Goal: Information Seeking & Learning: Learn about a topic

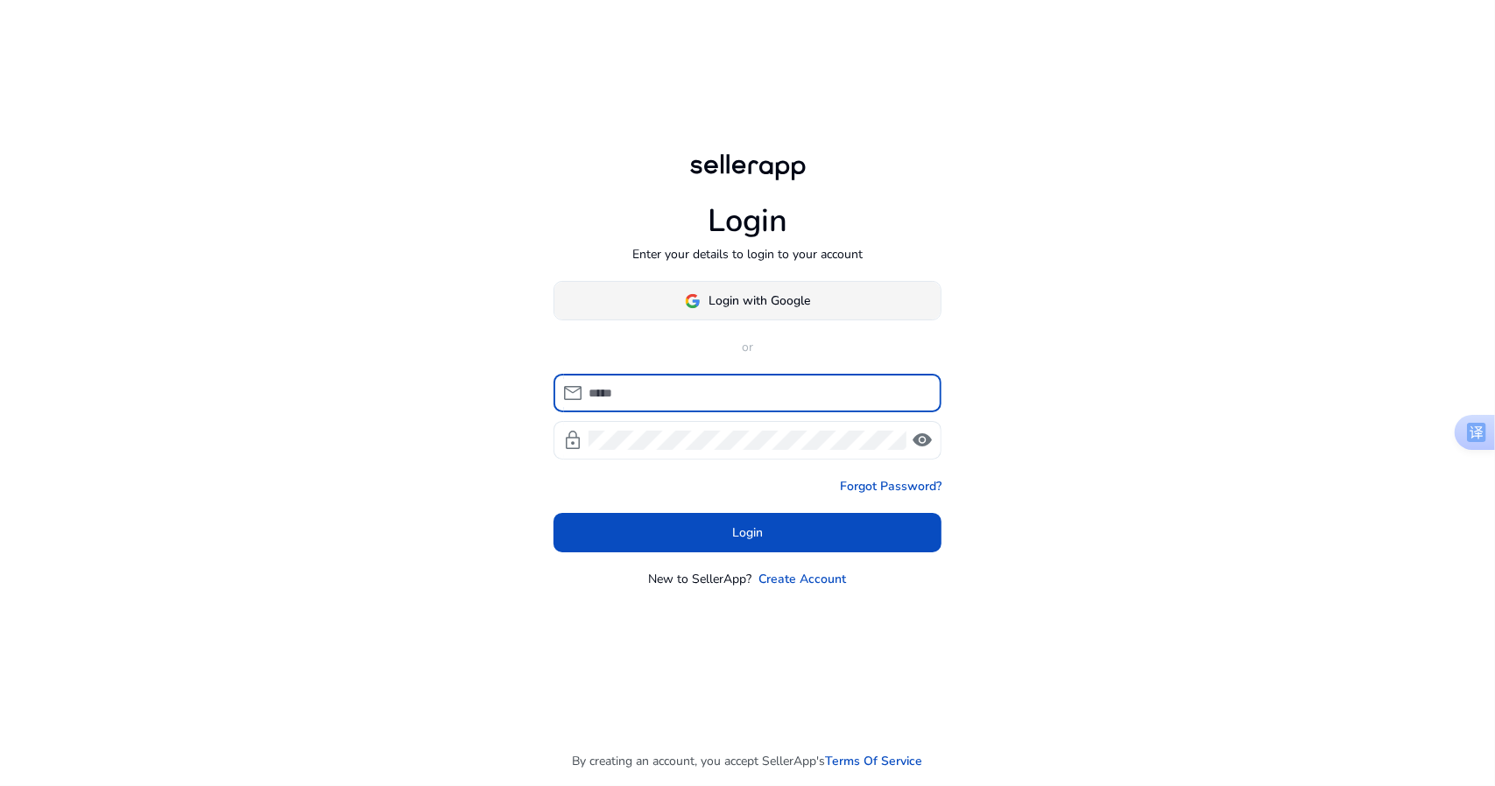
click at [774, 307] on span "Login with Google" at bounding box center [760, 301] width 102 height 18
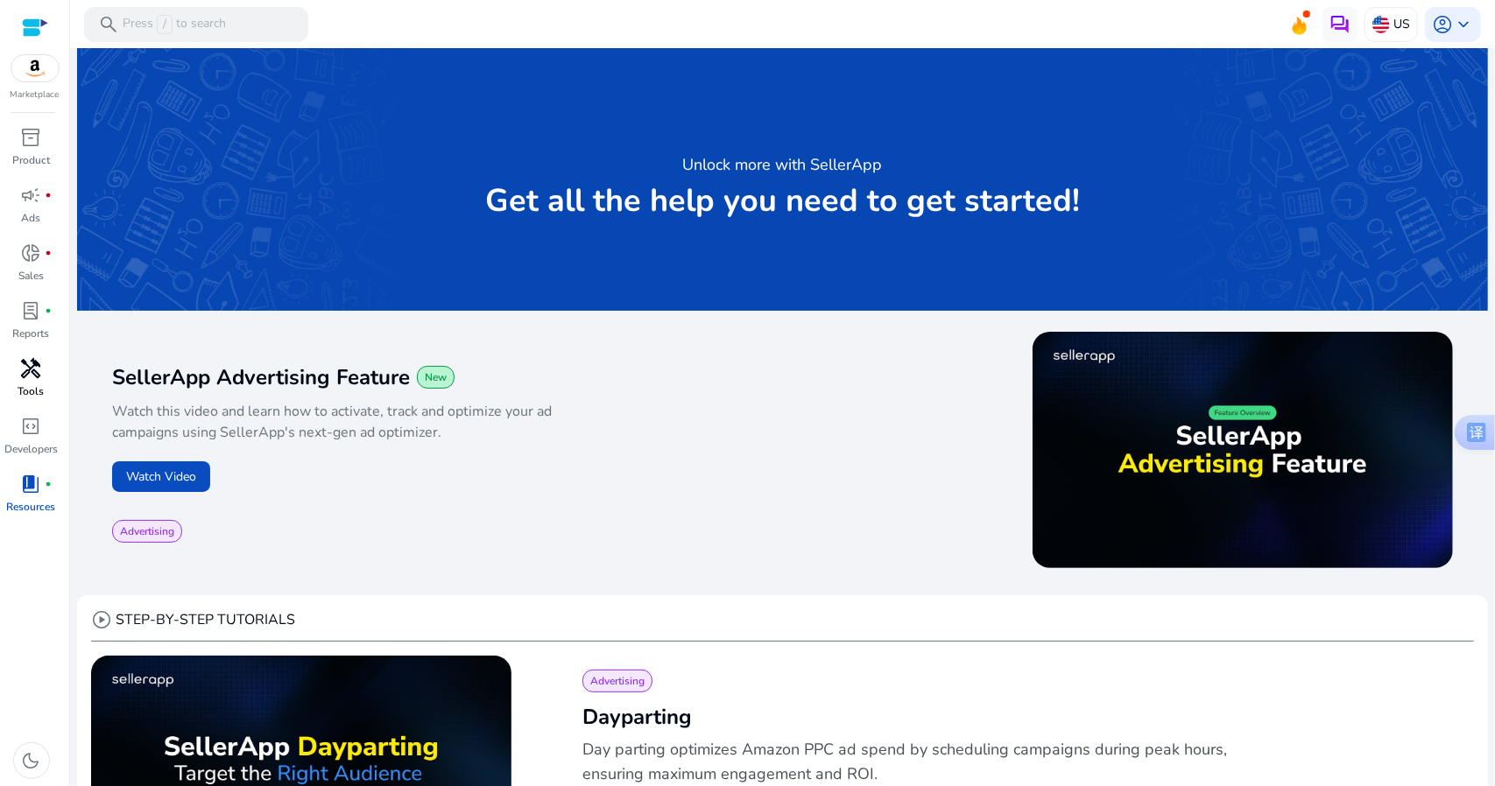
click at [32, 371] on span "handyman" at bounding box center [31, 368] width 21 height 21
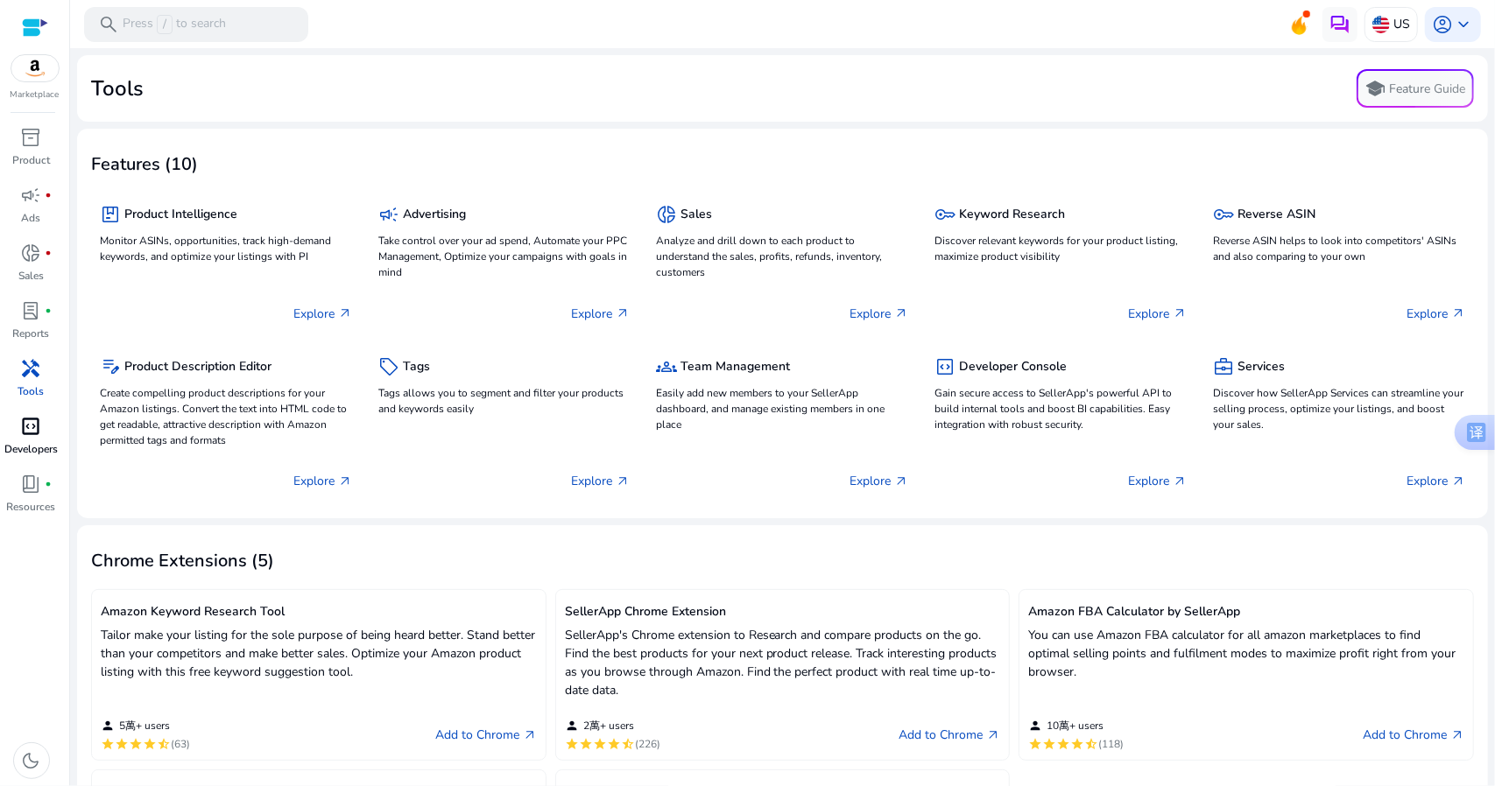
click at [38, 426] on span "code_blocks" at bounding box center [31, 426] width 21 height 21
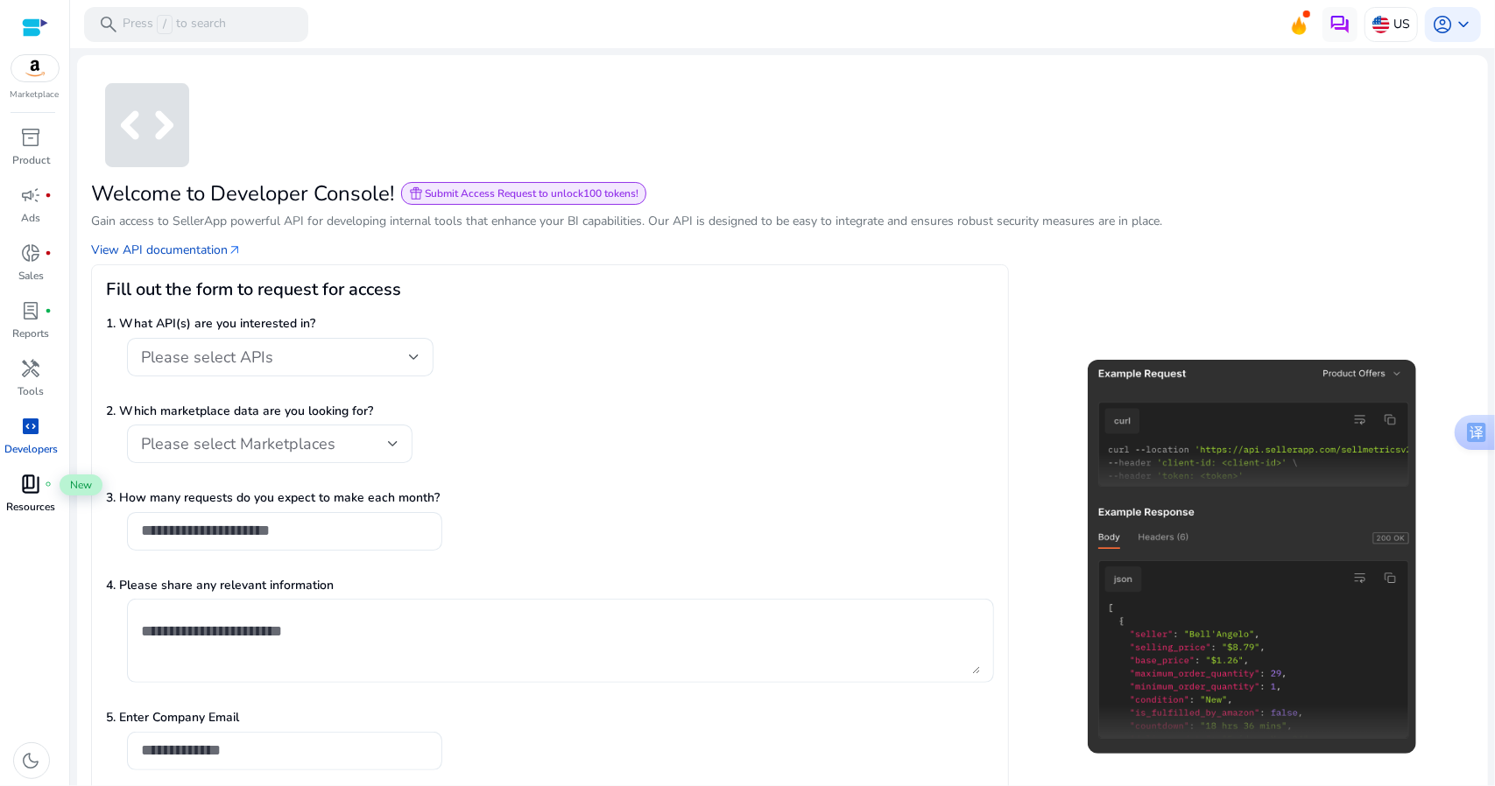
click at [39, 475] on span "book_4" at bounding box center [31, 484] width 21 height 21
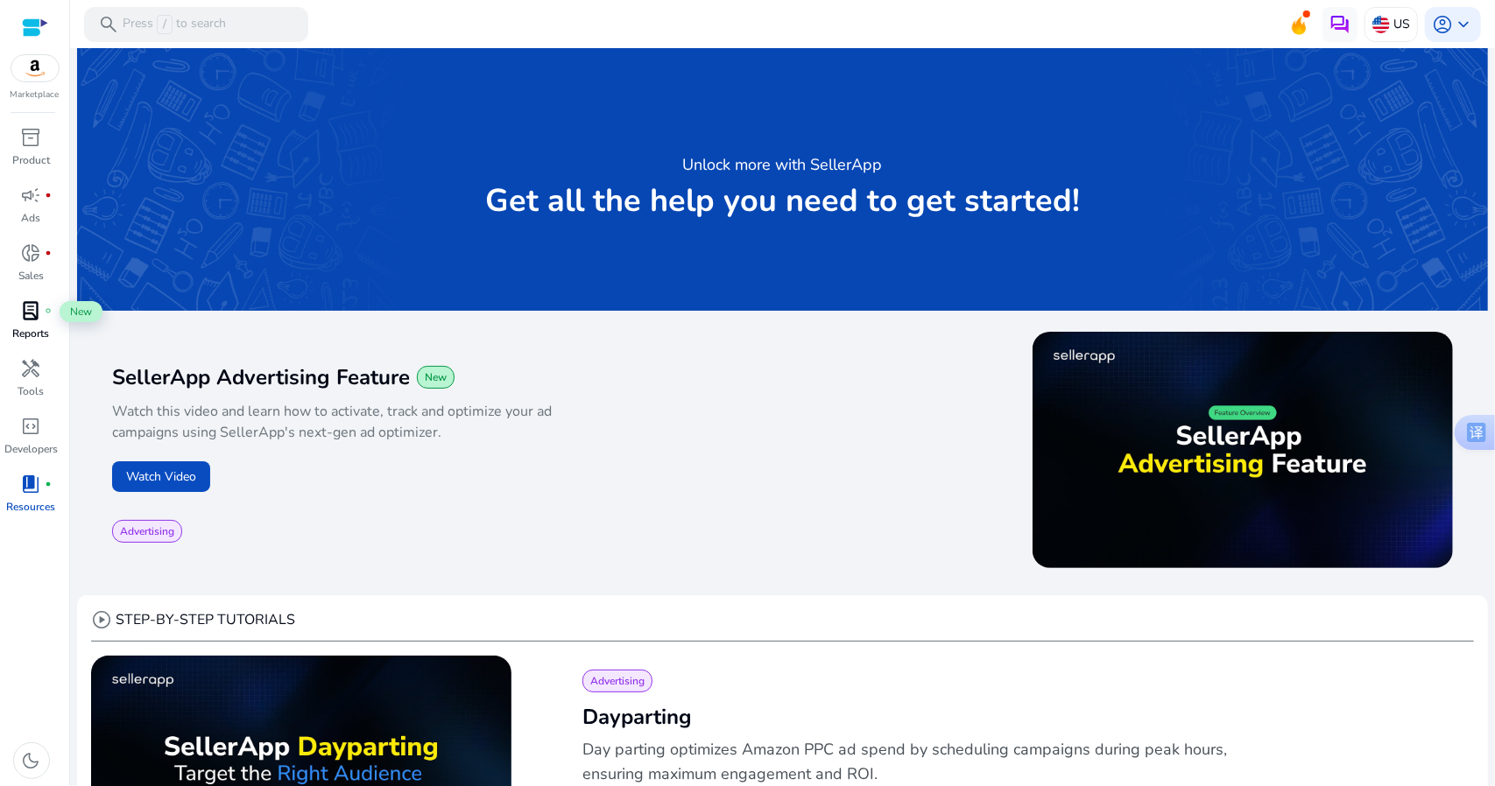
click at [35, 304] on span "lab_profile" at bounding box center [31, 310] width 21 height 21
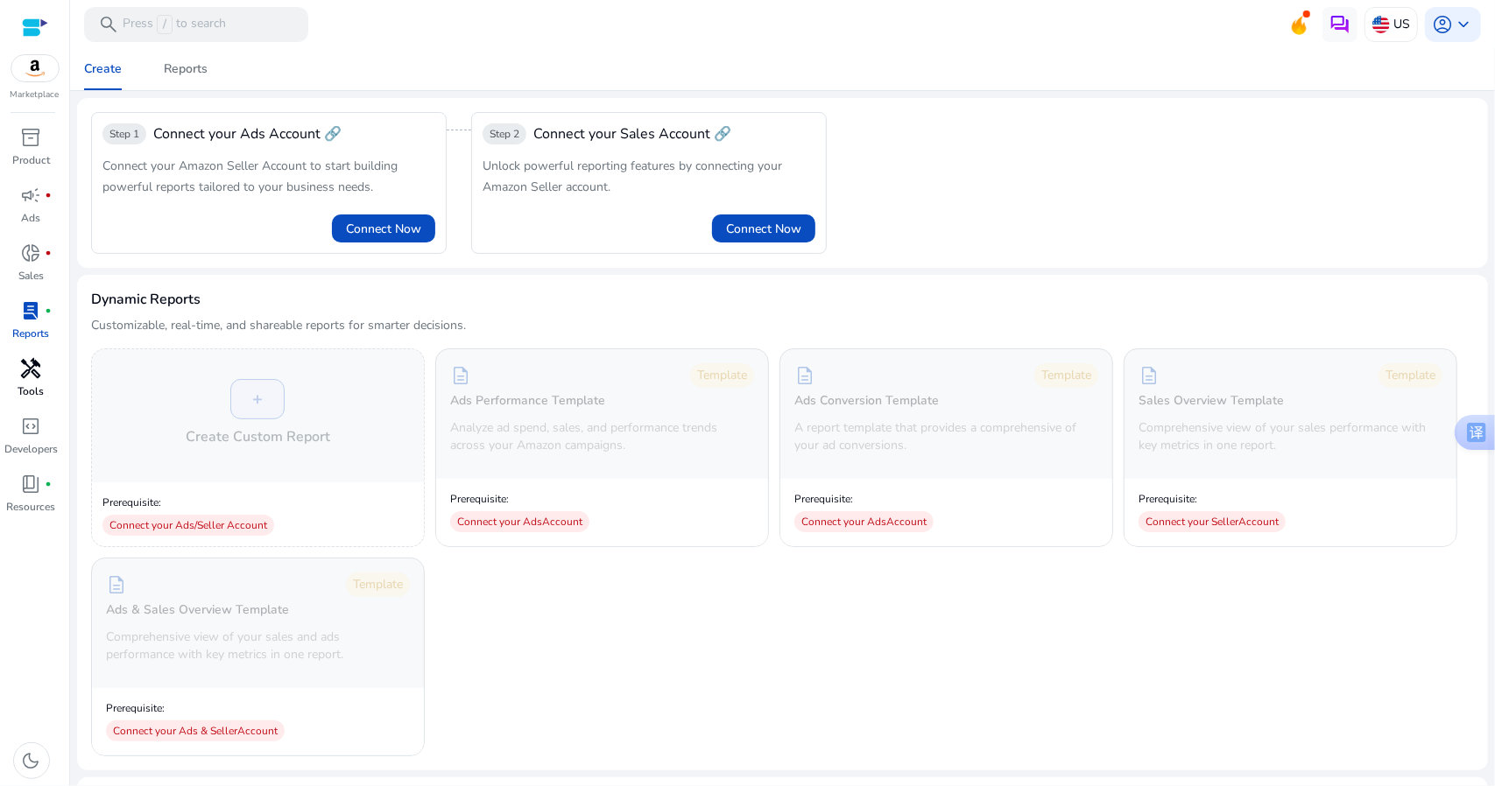
click at [37, 377] on span "handyman" at bounding box center [31, 368] width 21 height 21
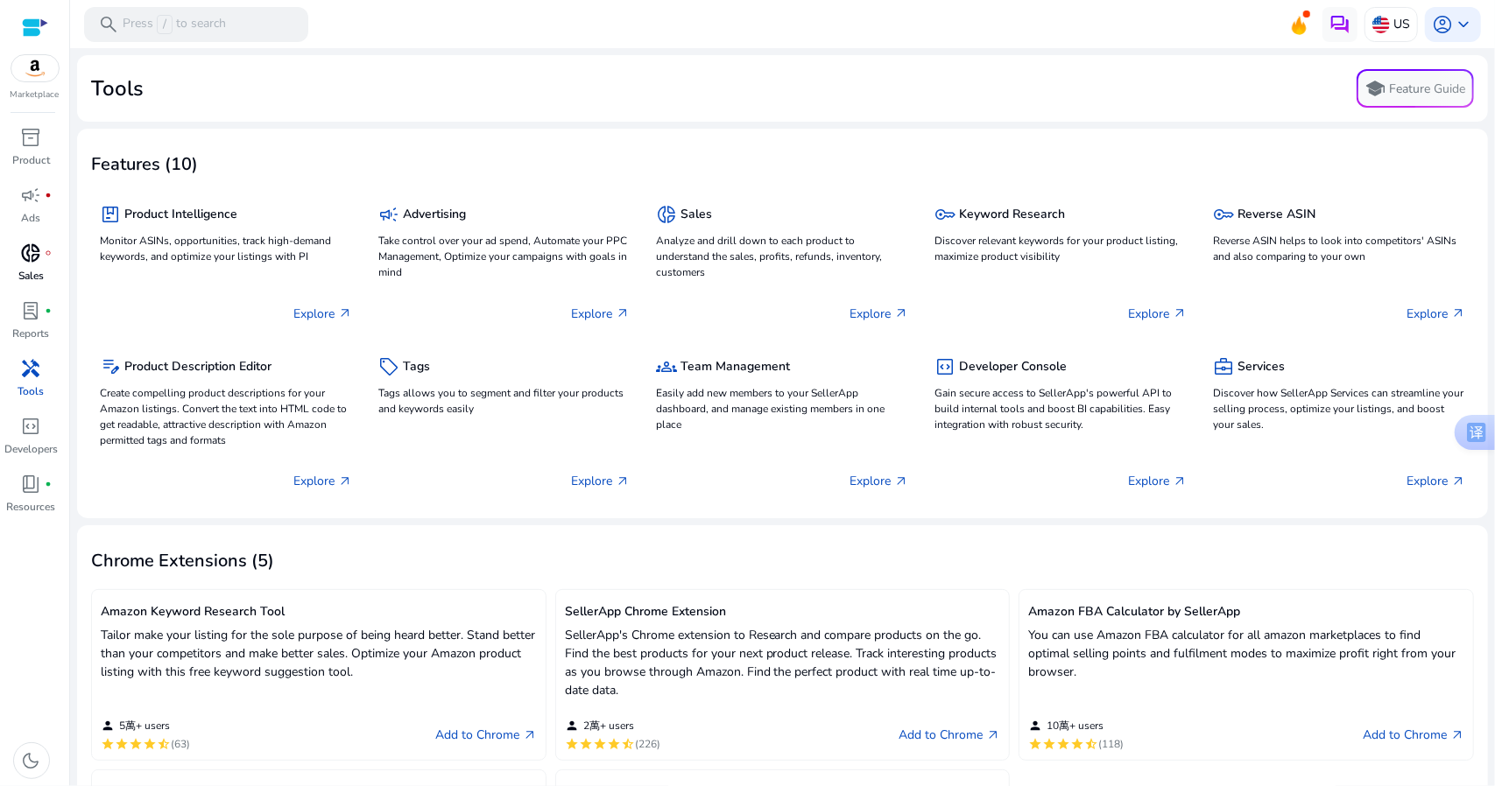
click at [31, 250] on span "donut_small" at bounding box center [31, 253] width 21 height 21
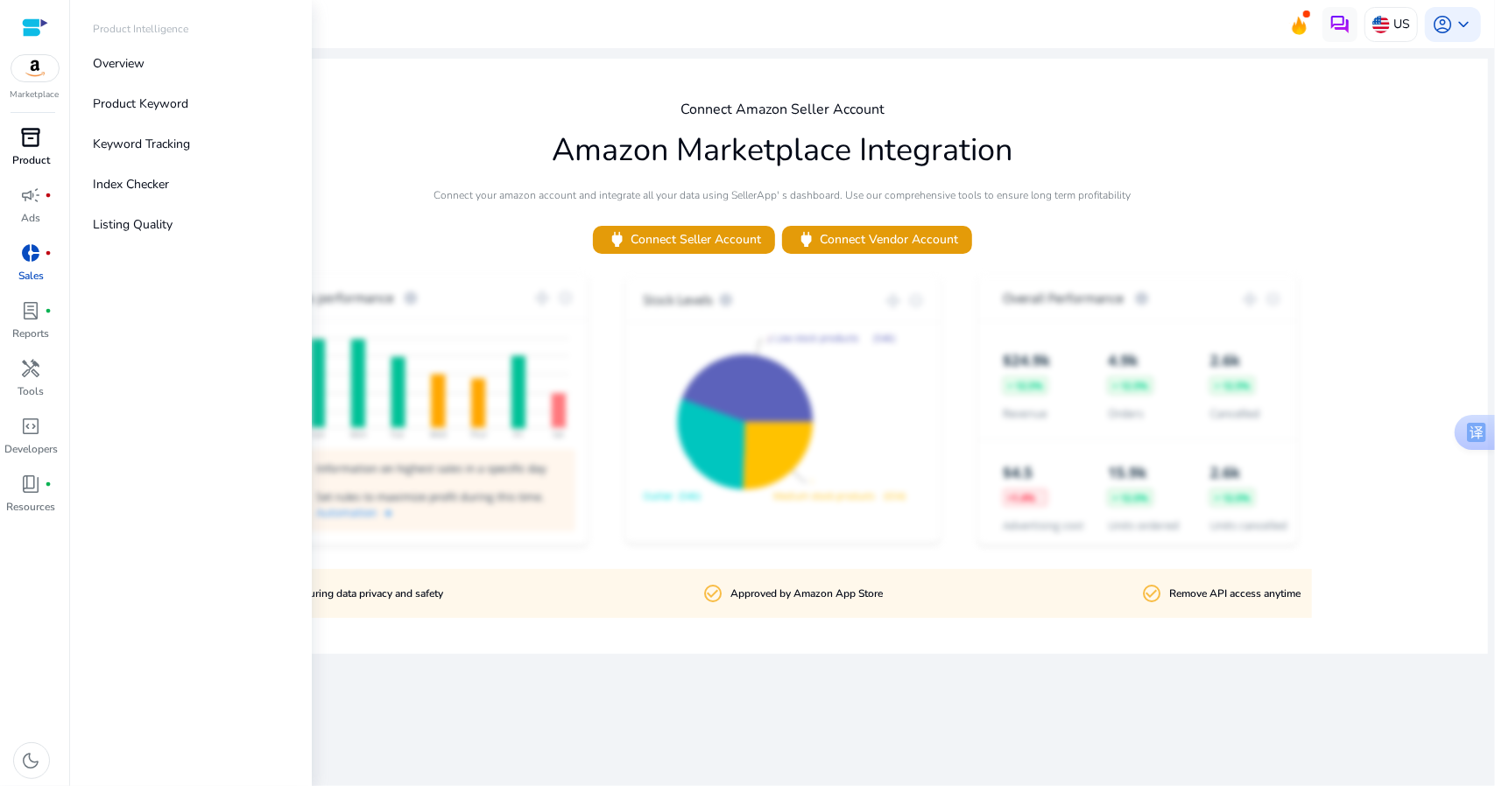
click at [32, 146] on span "inventory_2" at bounding box center [31, 137] width 21 height 21
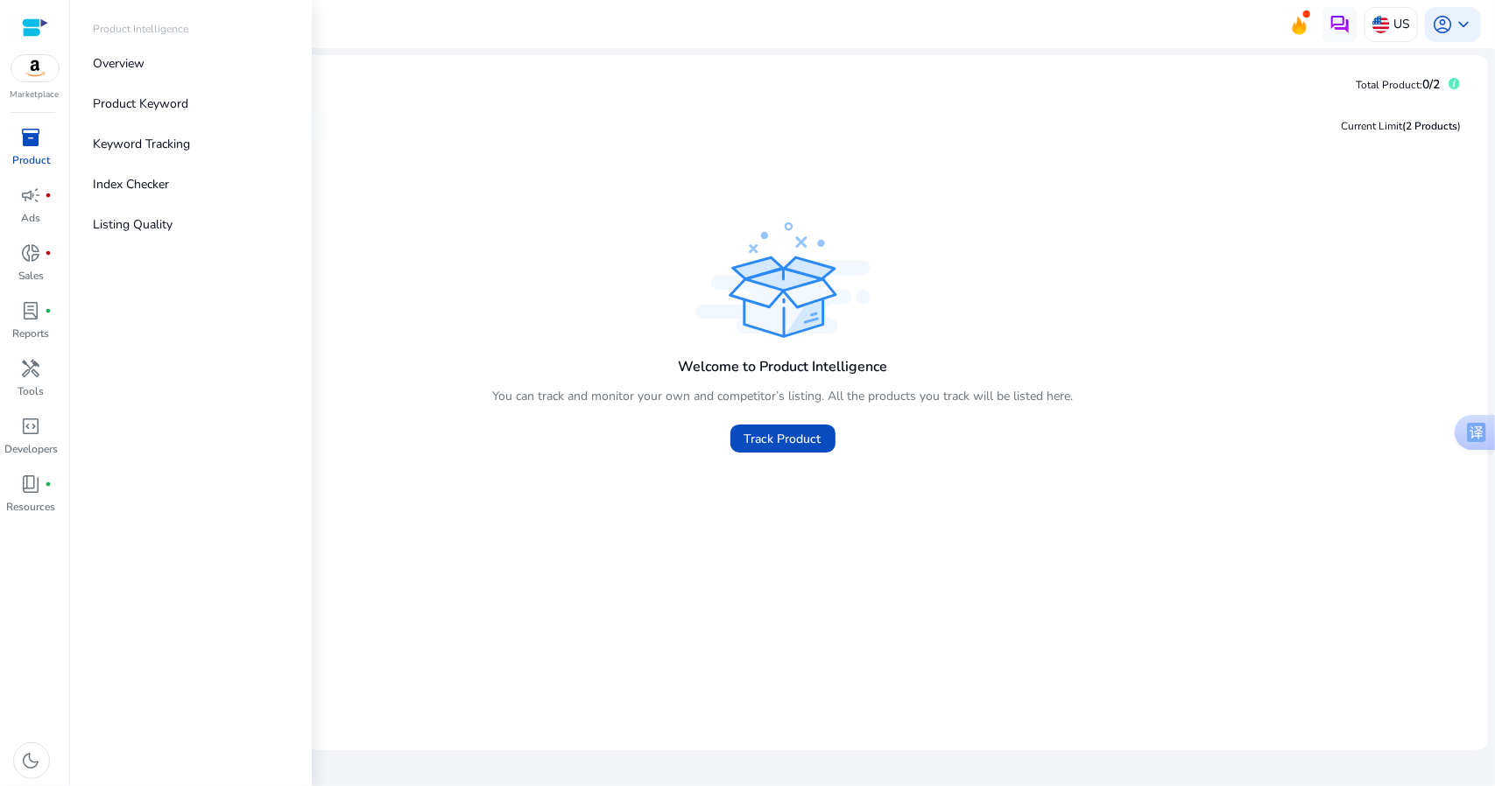
click at [37, 74] on img at bounding box center [34, 68] width 47 height 26
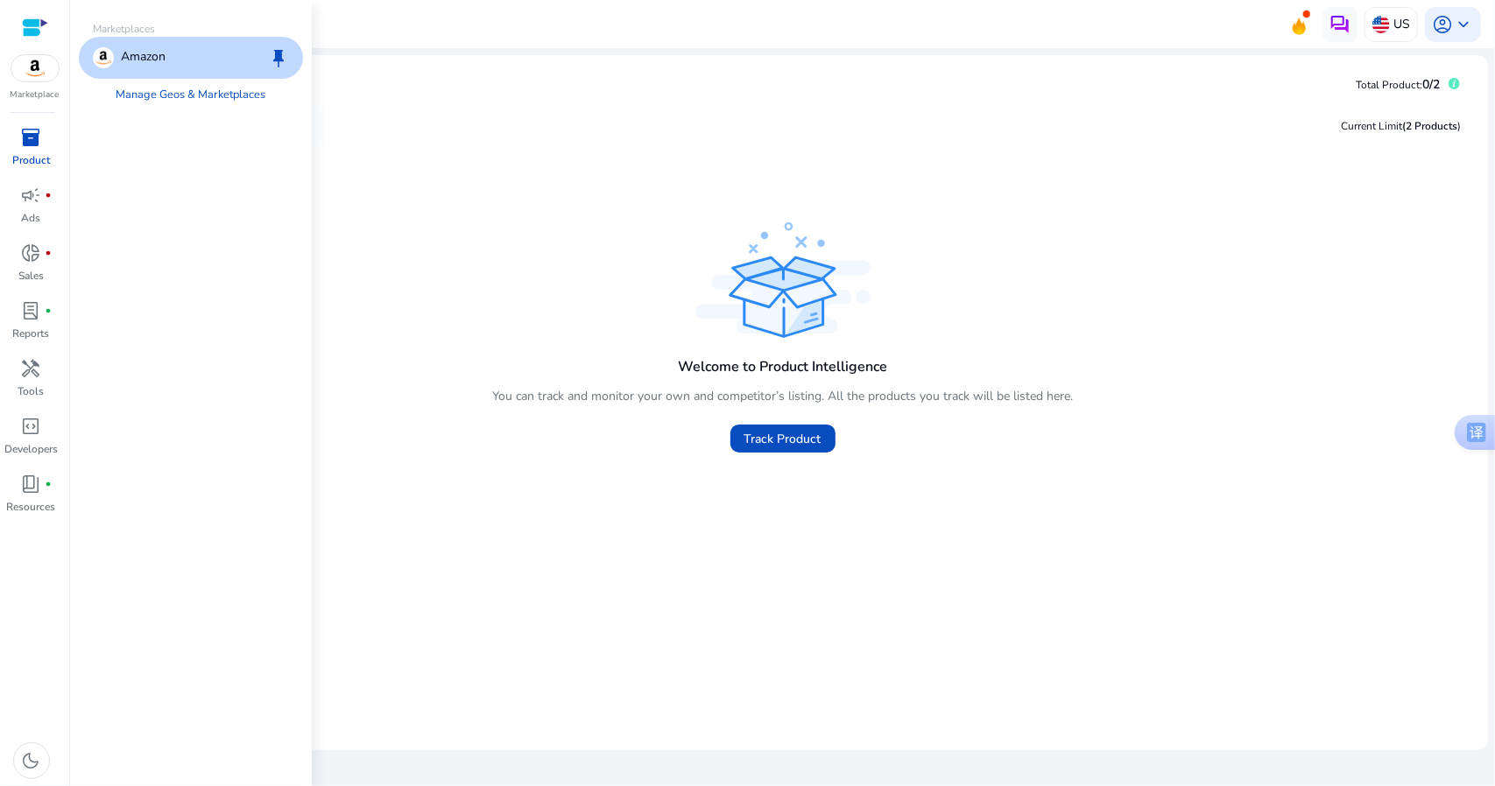
click at [151, 60] on p "Amazon" at bounding box center [143, 57] width 45 height 21
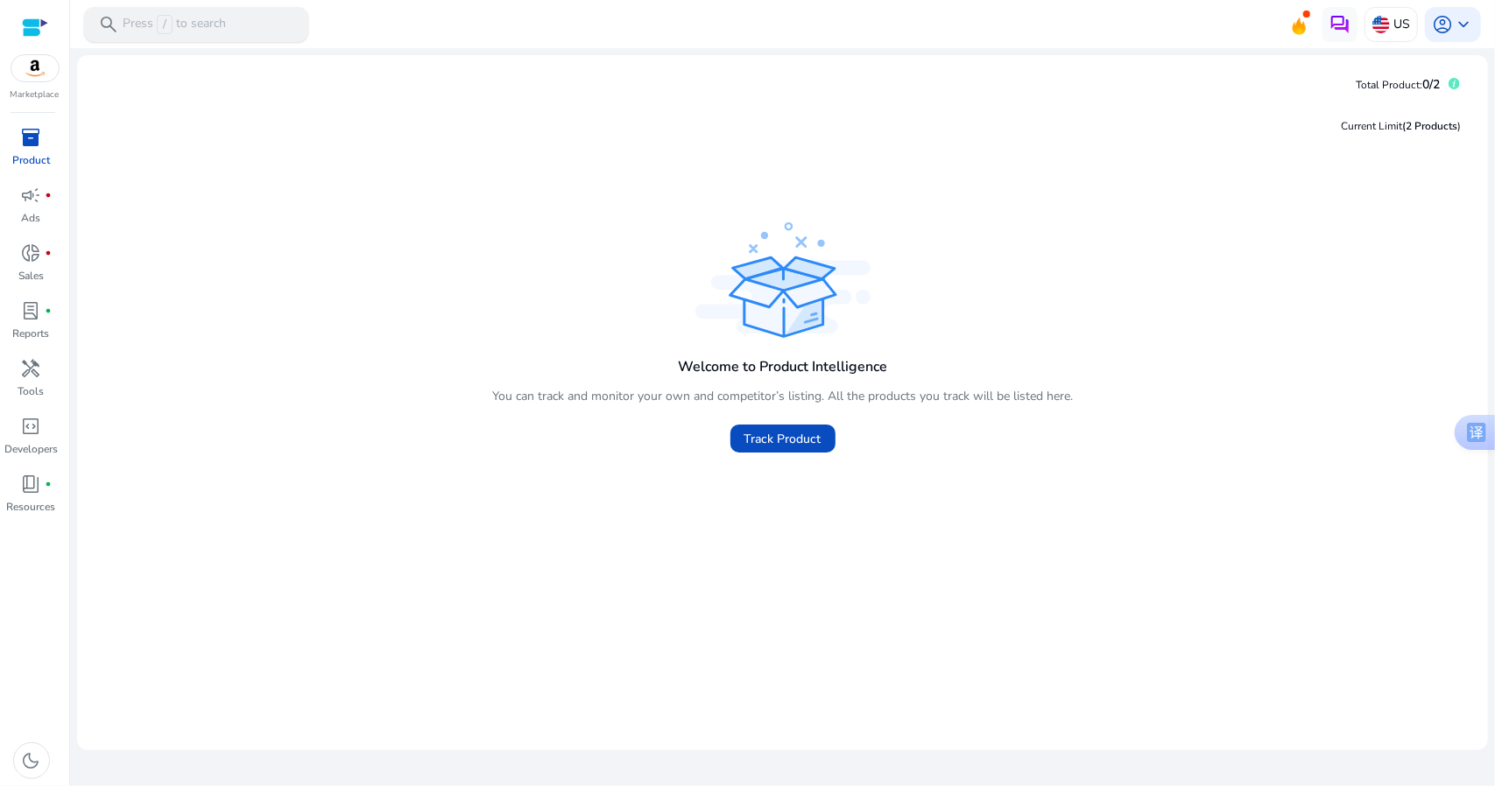
click at [131, 21] on p "Press / to search" at bounding box center [174, 24] width 103 height 19
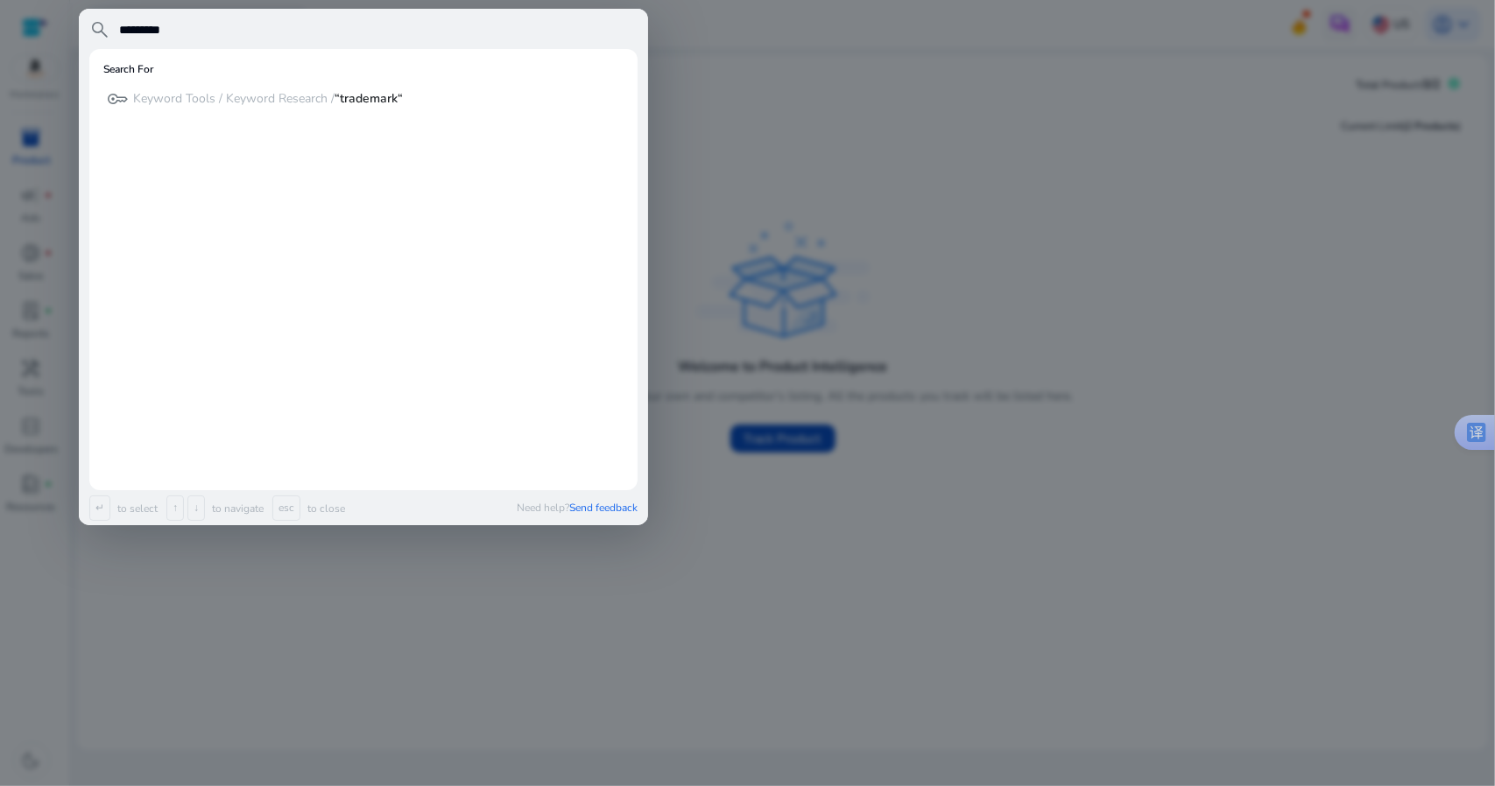
type input "*********"
click at [210, 104] on p "Keyword Tools / Keyword Research / “trademark“" at bounding box center [268, 99] width 270 height 18
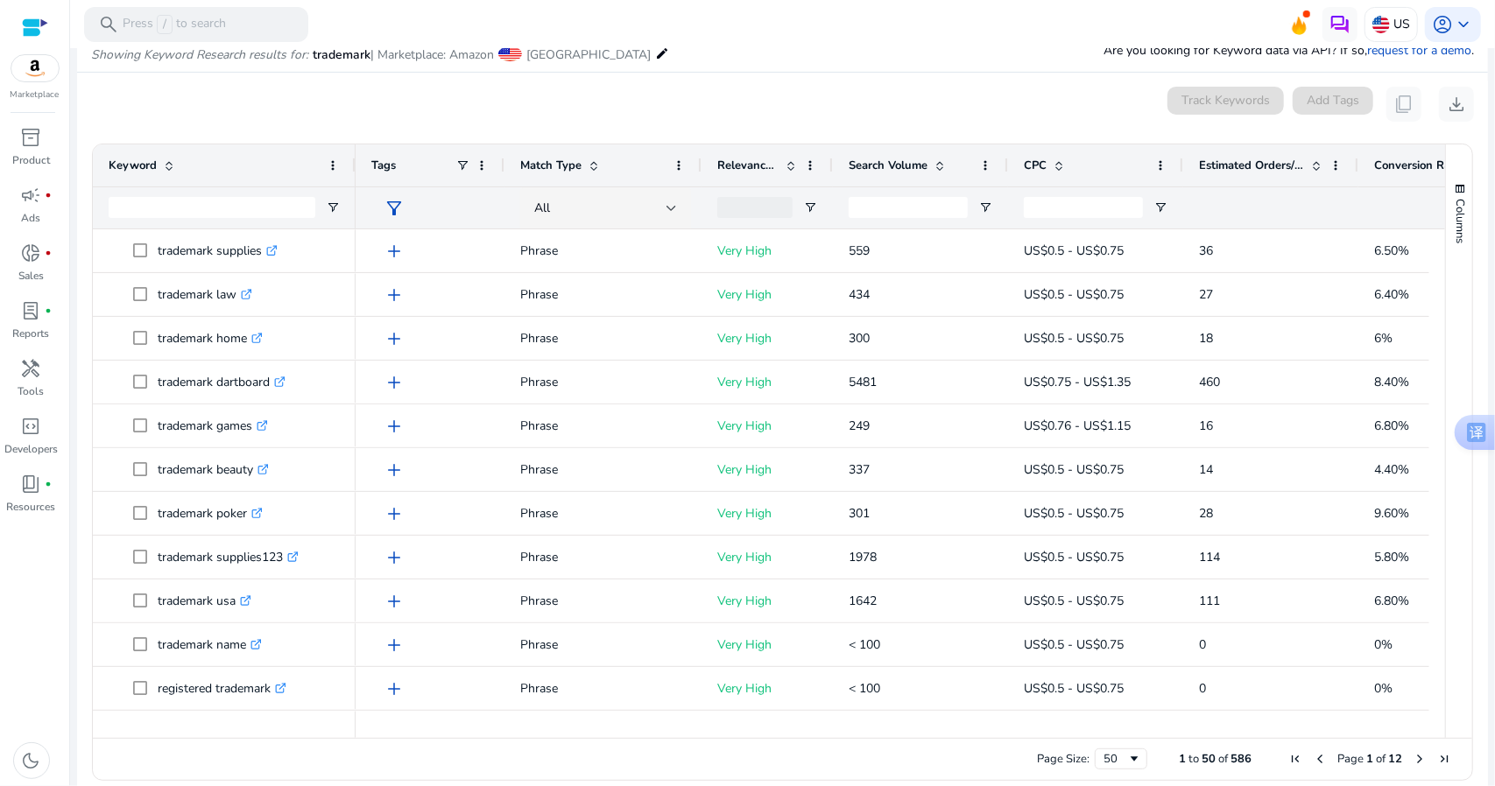
click at [989, 74] on mat-card "0 keyword(s) selected Track Keywords Add Tags content_copy download 1 to 50 of …" at bounding box center [782, 438] width 1411 height 731
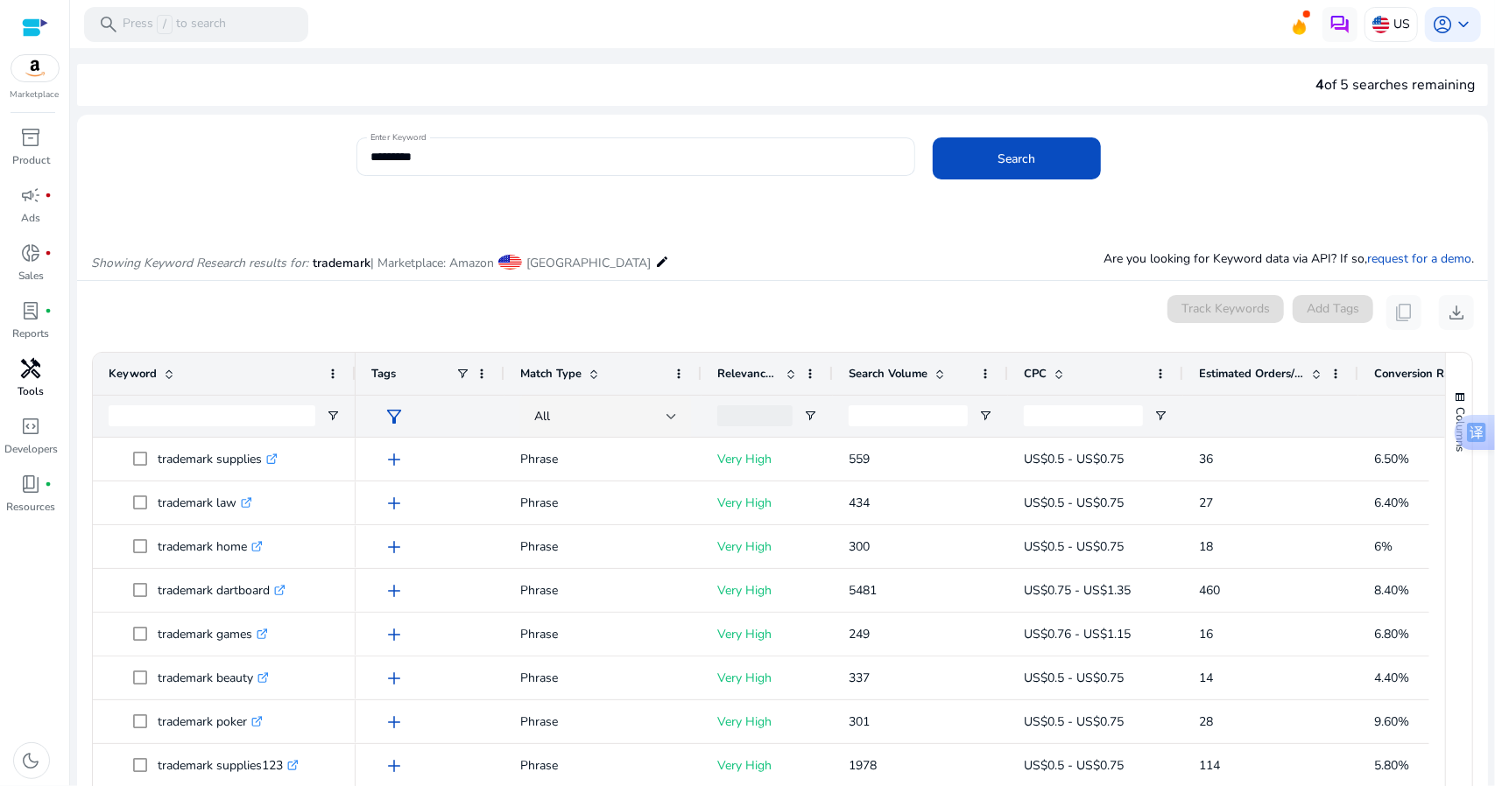
click at [40, 367] on span "handyman" at bounding box center [31, 368] width 21 height 21
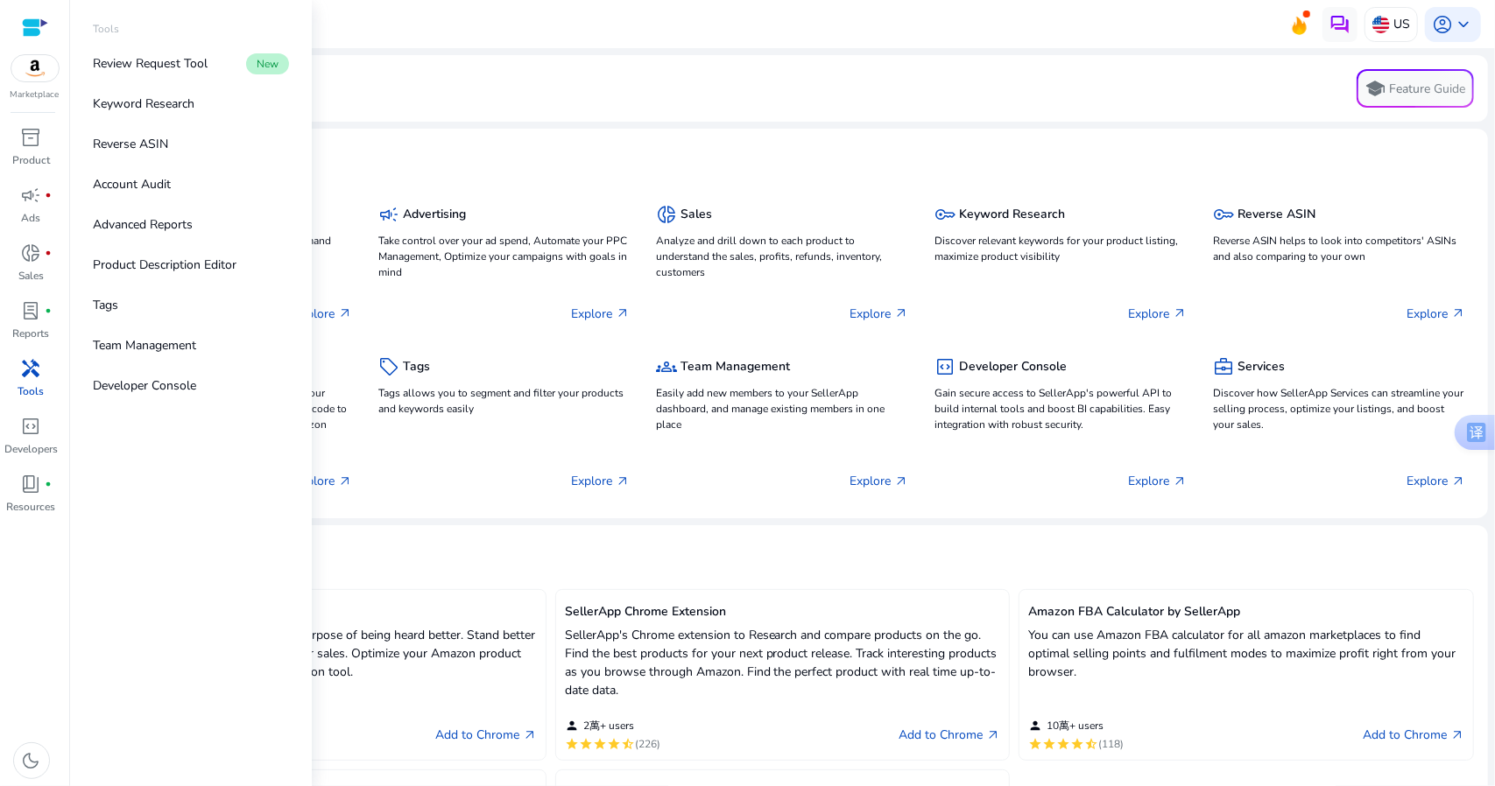
click at [32, 27] on div at bounding box center [35, 28] width 26 height 20
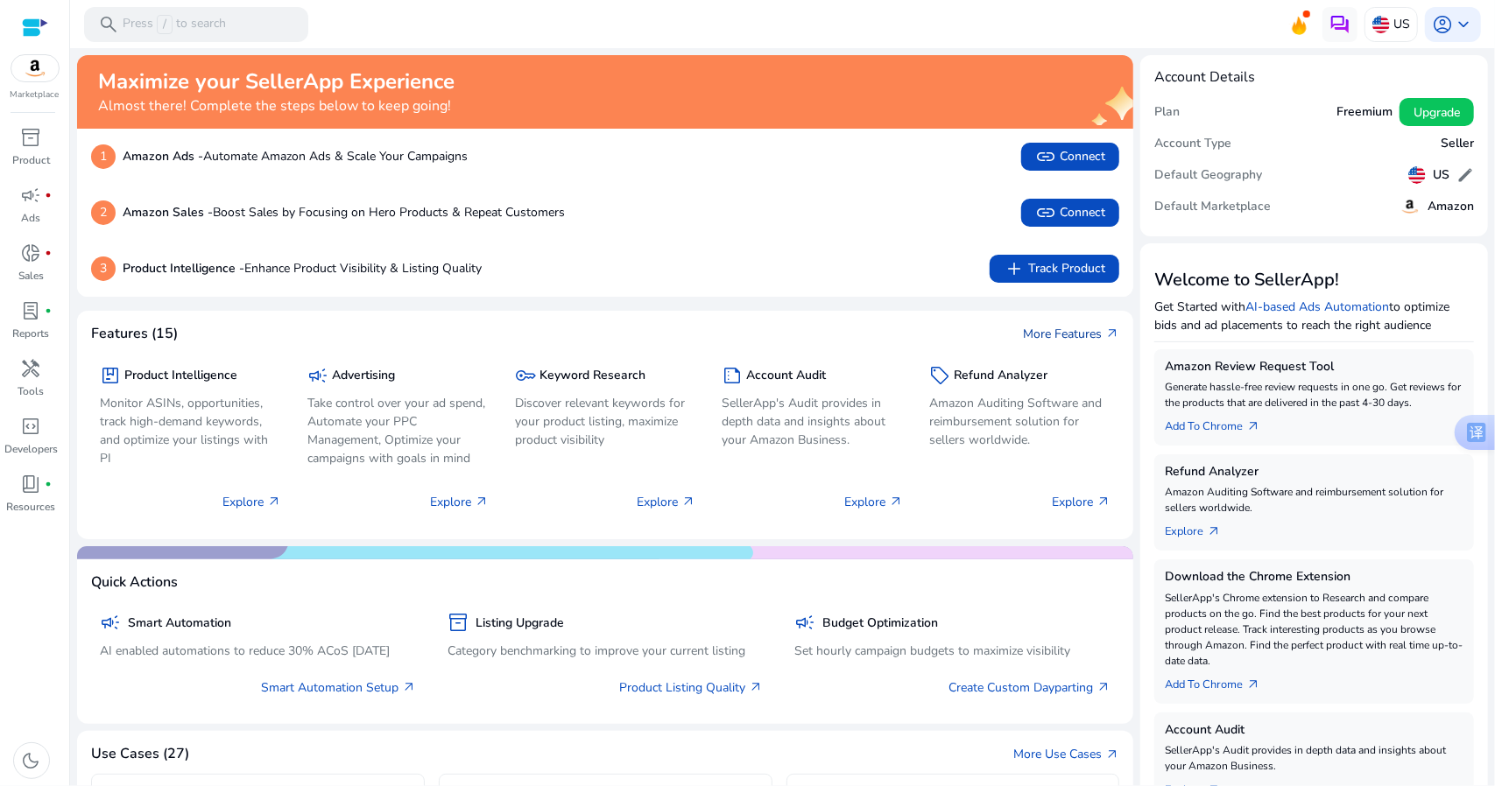
click at [1088, 336] on link "More Features arrow_outward" at bounding box center [1071, 334] width 96 height 18
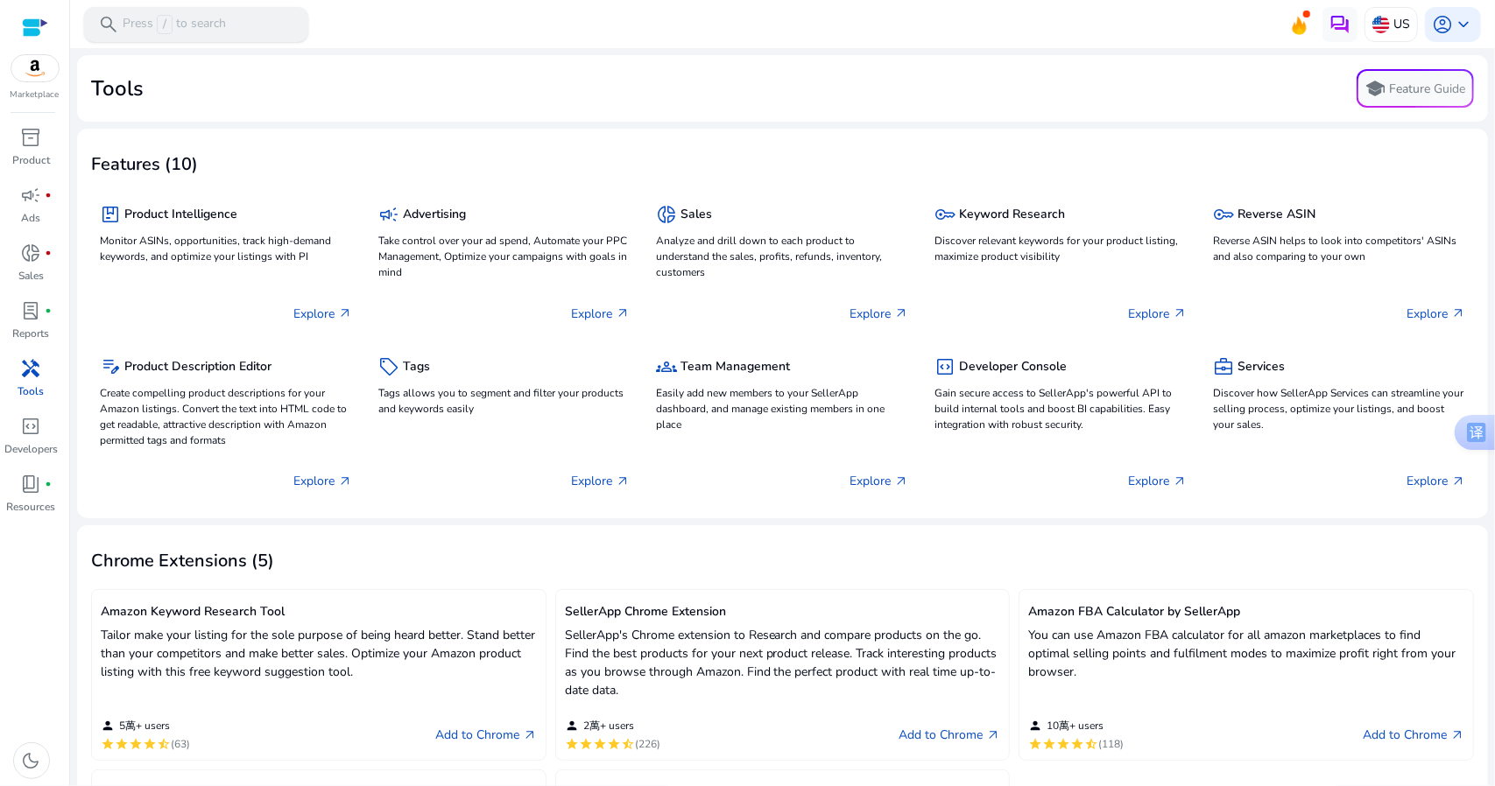
click at [219, 20] on p "Press / to search" at bounding box center [174, 24] width 103 height 19
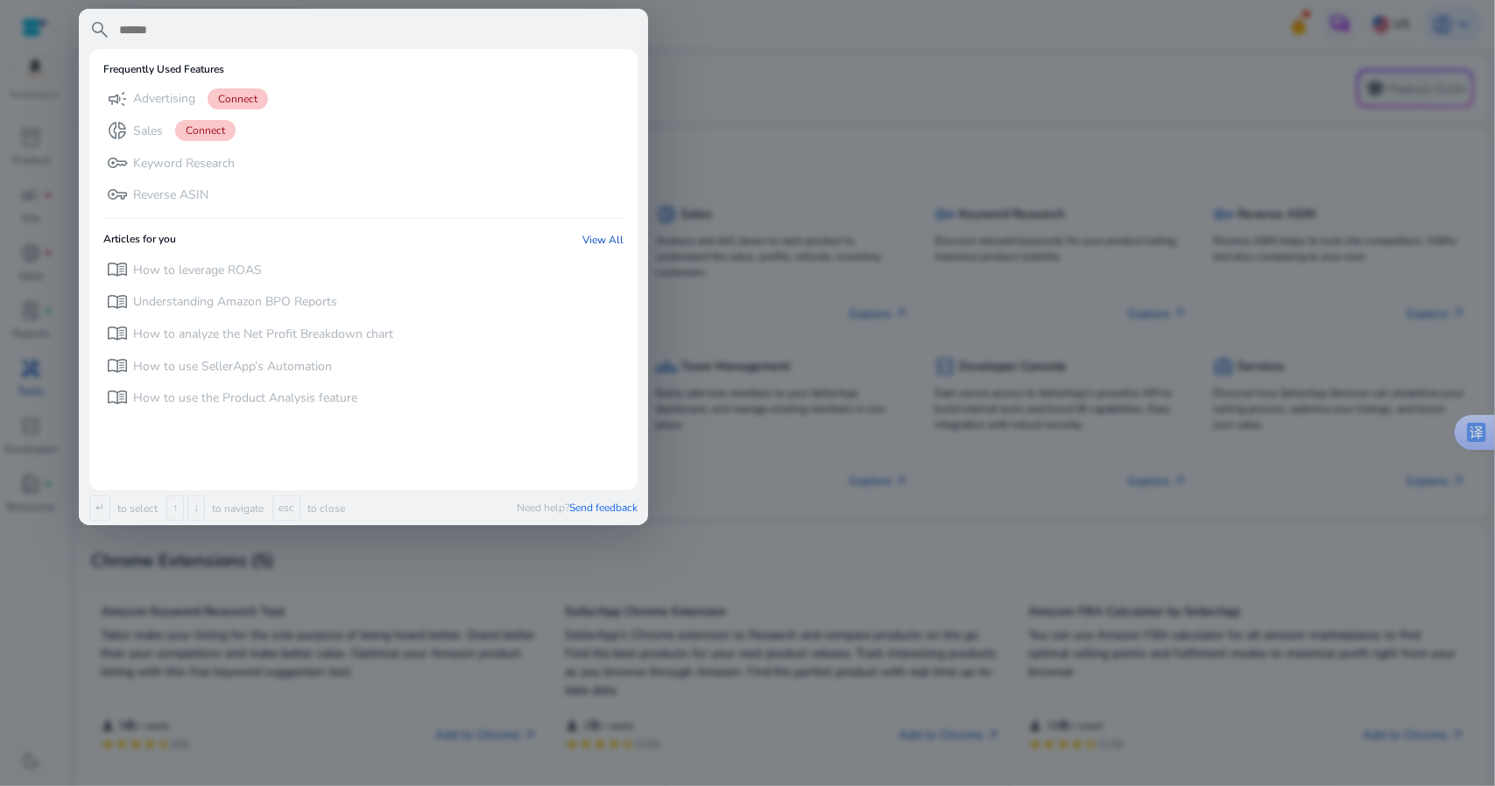
click at [16, 612] on div at bounding box center [747, 393] width 1495 height 786
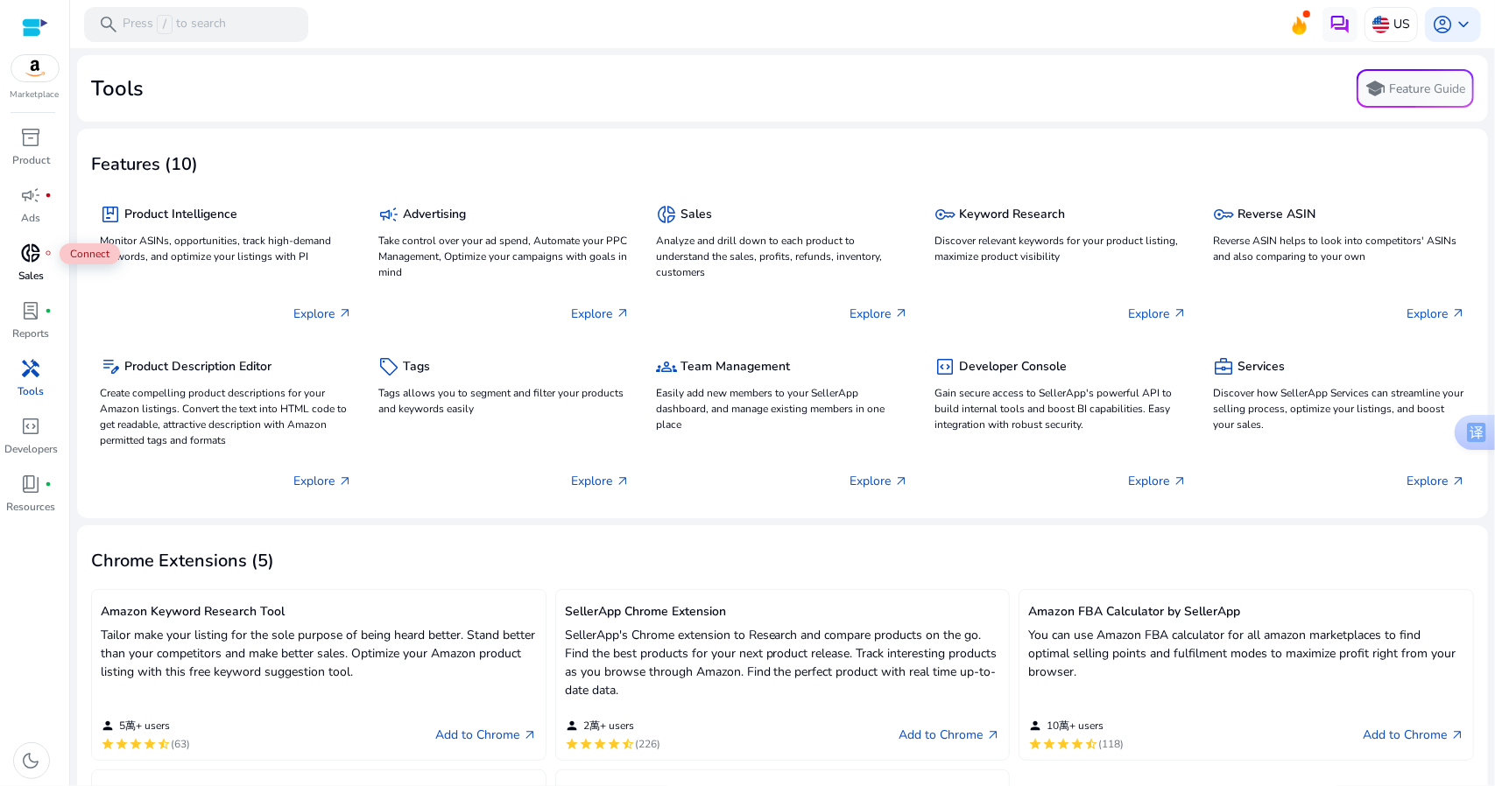
click at [26, 255] on span "donut_small" at bounding box center [31, 253] width 21 height 21
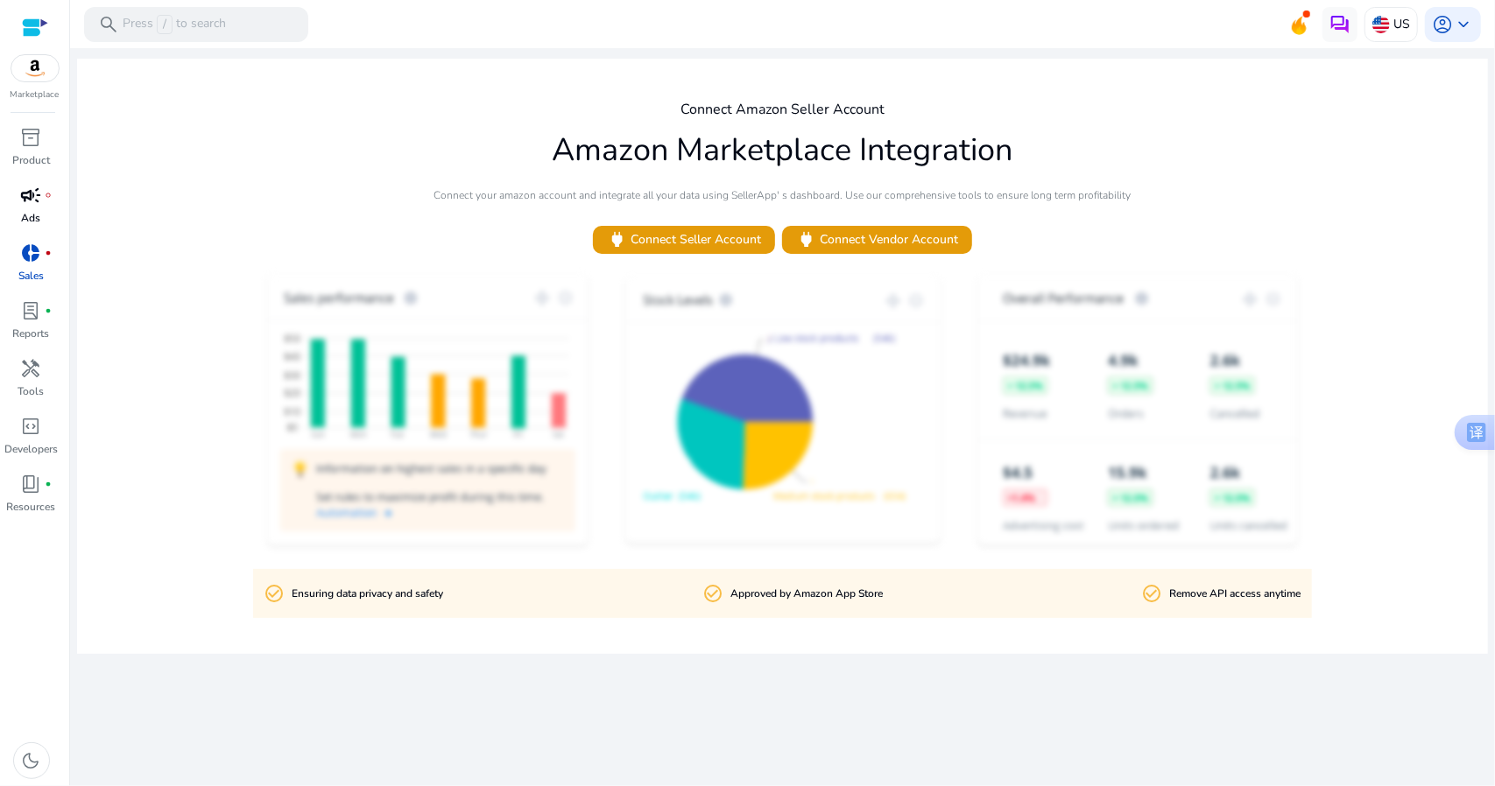
click at [33, 188] on span "campaign" at bounding box center [31, 195] width 21 height 21
click at [32, 136] on span "inventory_2" at bounding box center [31, 137] width 21 height 21
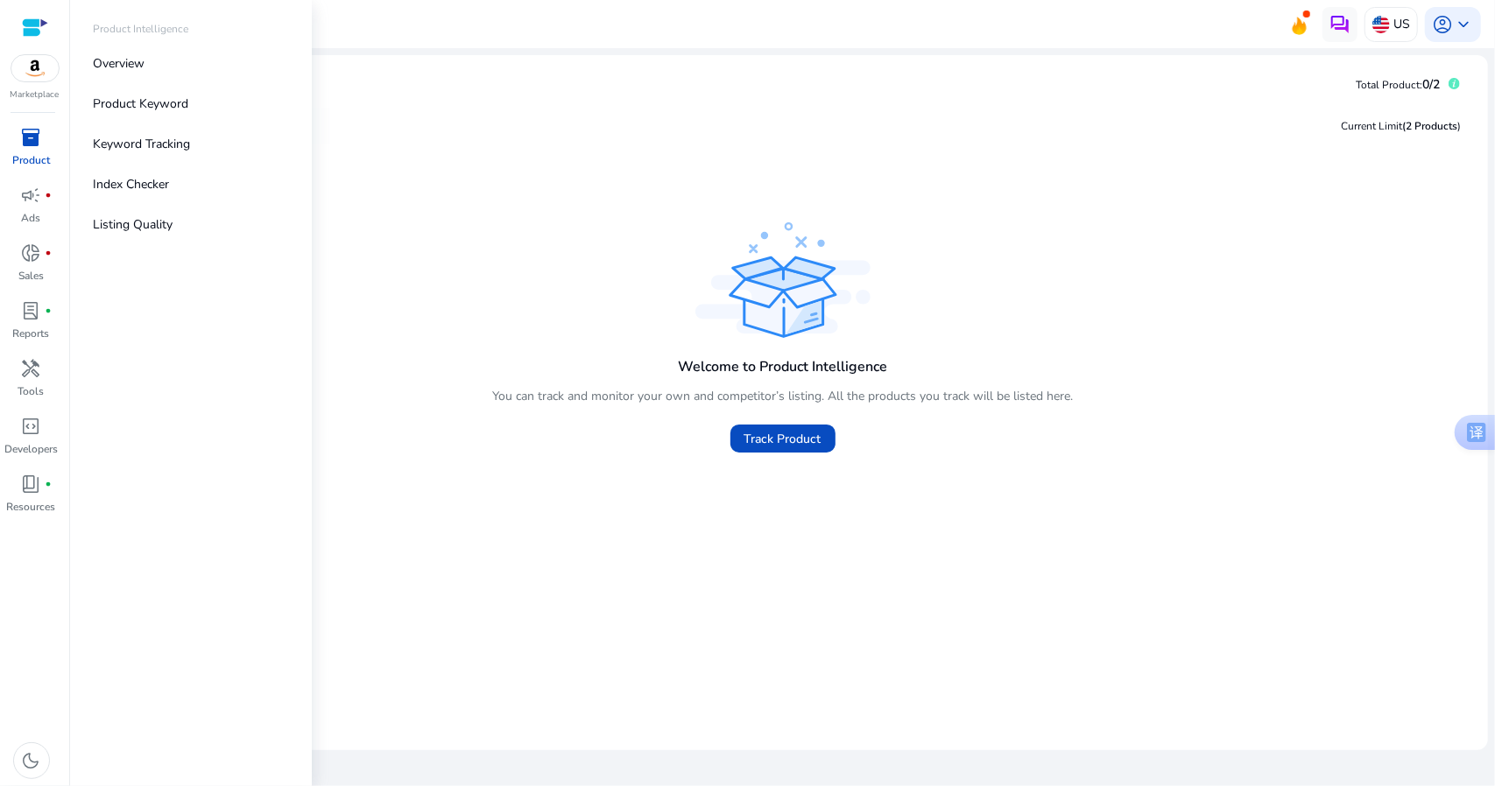
click at [30, 76] on img at bounding box center [34, 68] width 47 height 26
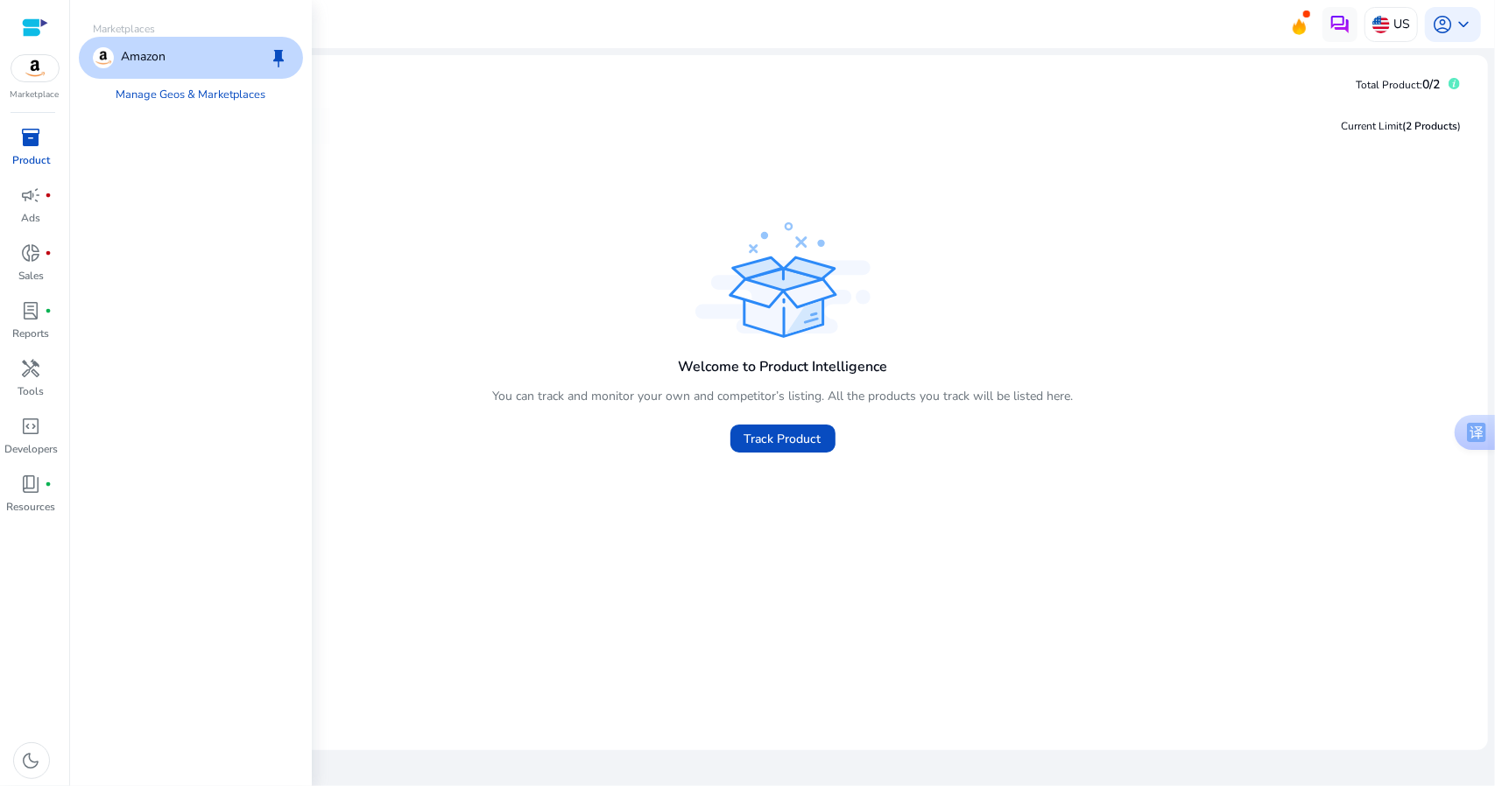
click at [30, 24] on div at bounding box center [35, 28] width 26 height 20
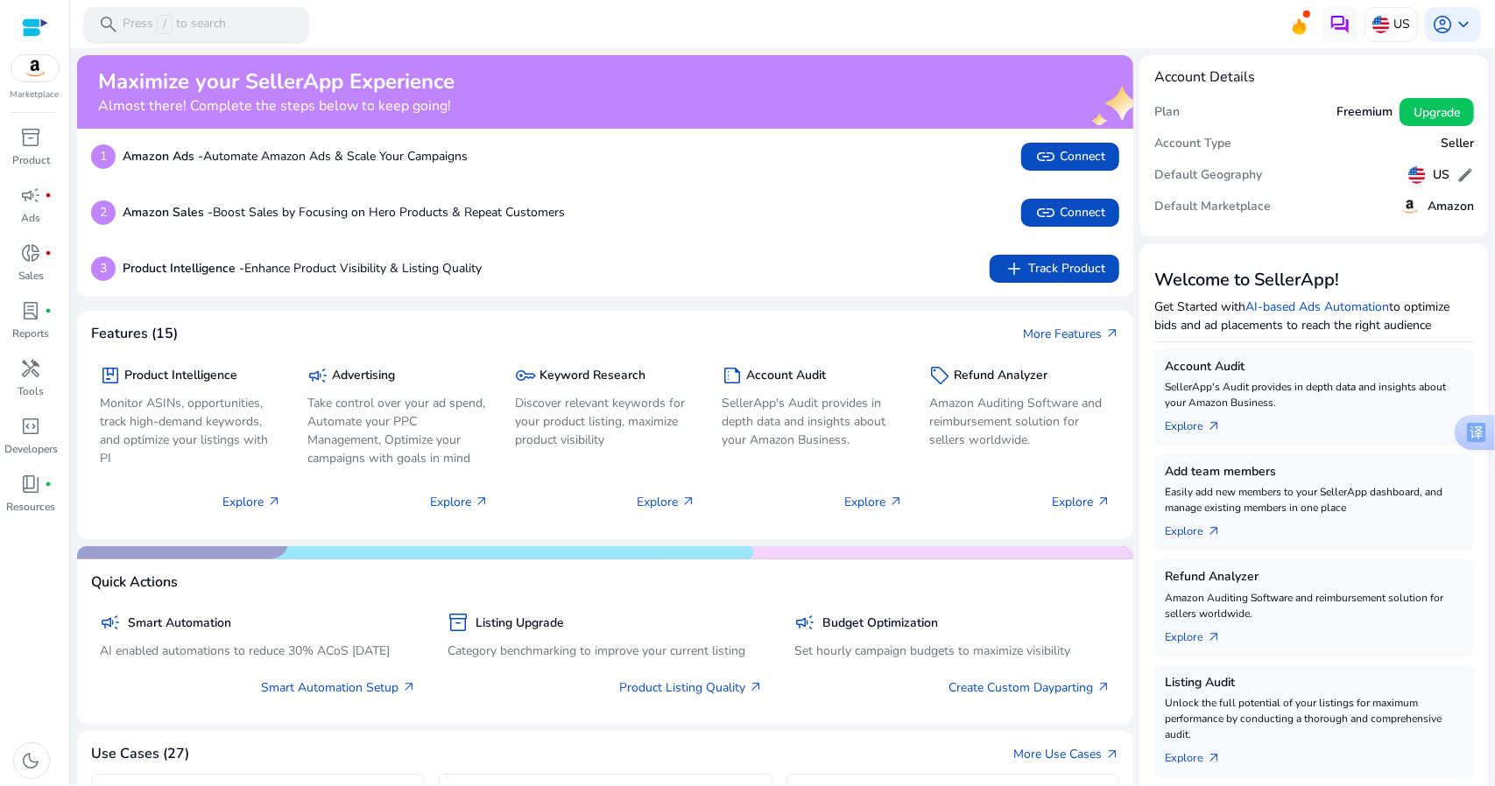
click at [142, 22] on p "Press / to search" at bounding box center [174, 24] width 103 height 19
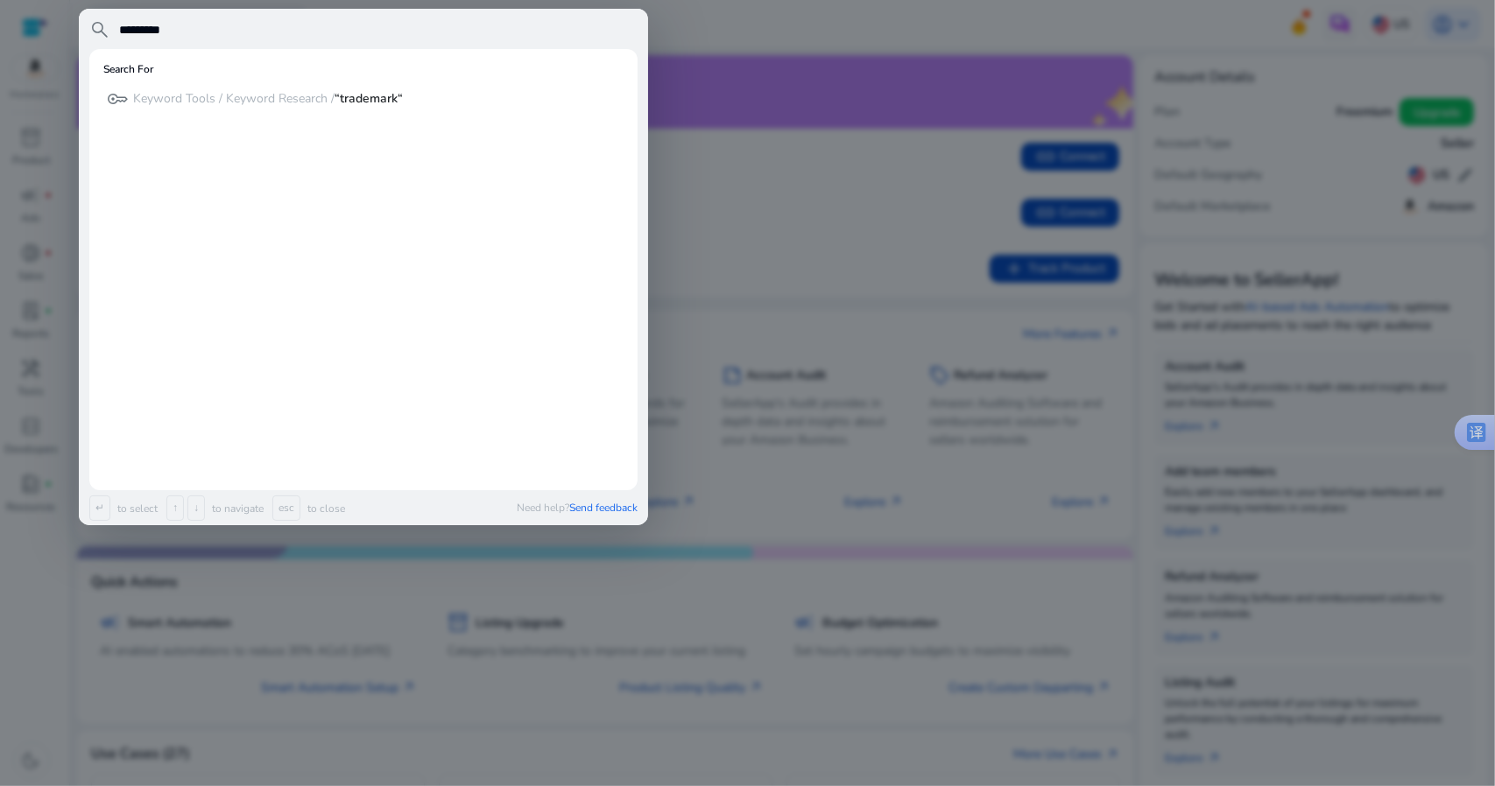
type input "*********"
click at [155, 95] on p "Keyword Tools / Keyword Research / “trademark“" at bounding box center [268, 99] width 270 height 18
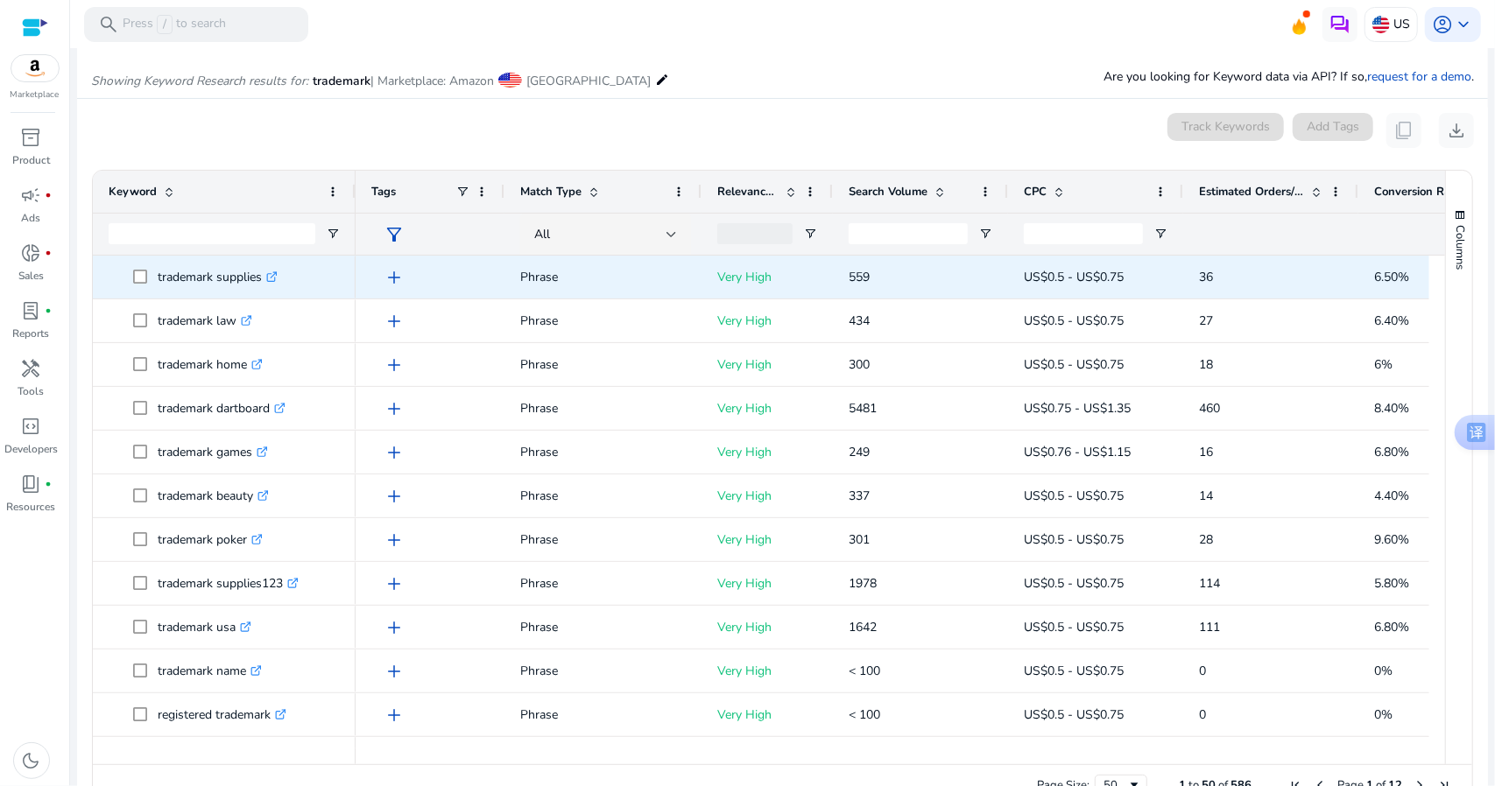
scroll to position [208, 0]
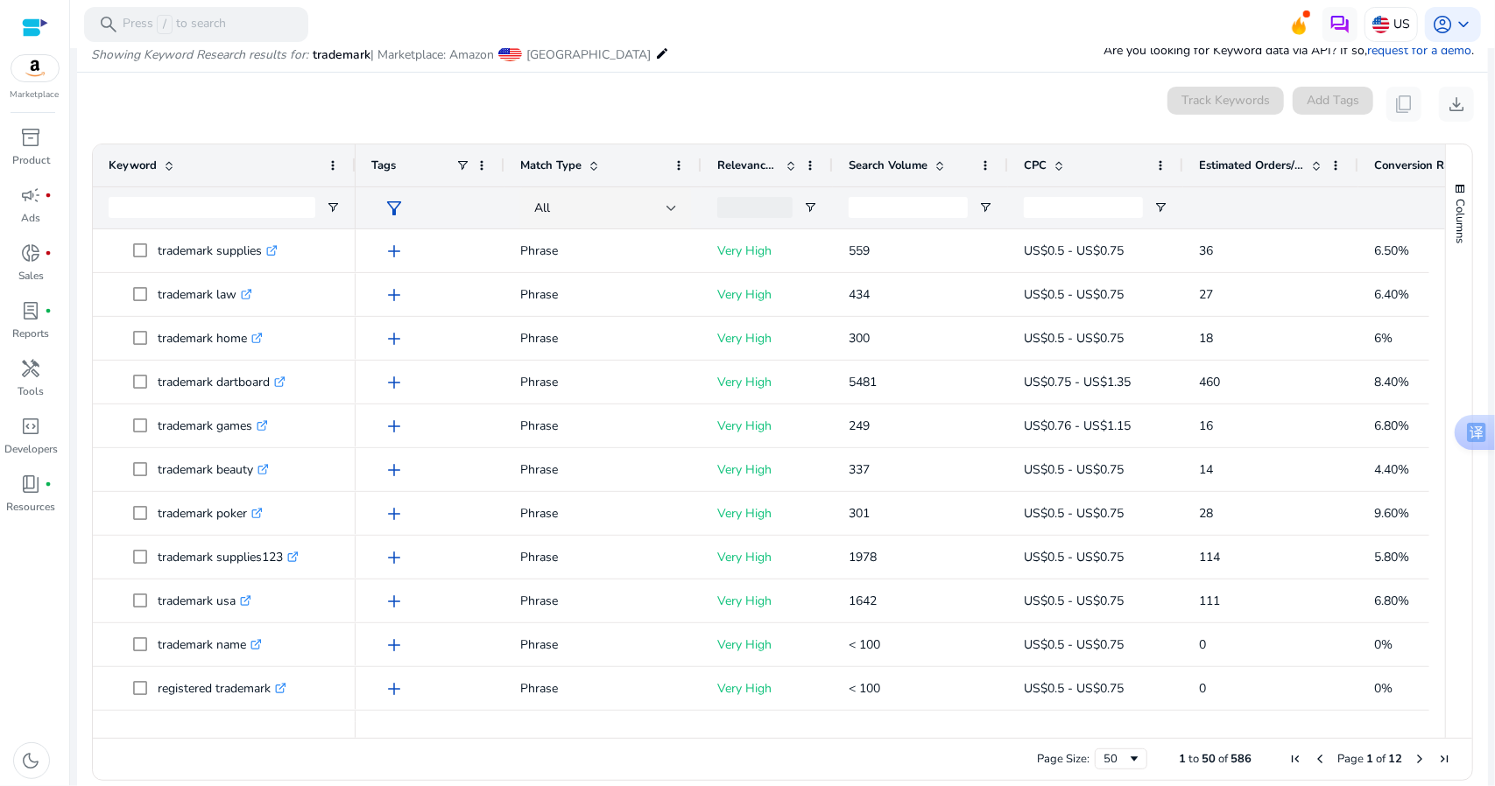
click at [391, 208] on span "filter_alt" at bounding box center [394, 208] width 21 height 21
click at [841, 67] on div at bounding box center [747, 393] width 1495 height 786
click at [192, 206] on input "Keyword Filter Input" at bounding box center [212, 207] width 207 height 21
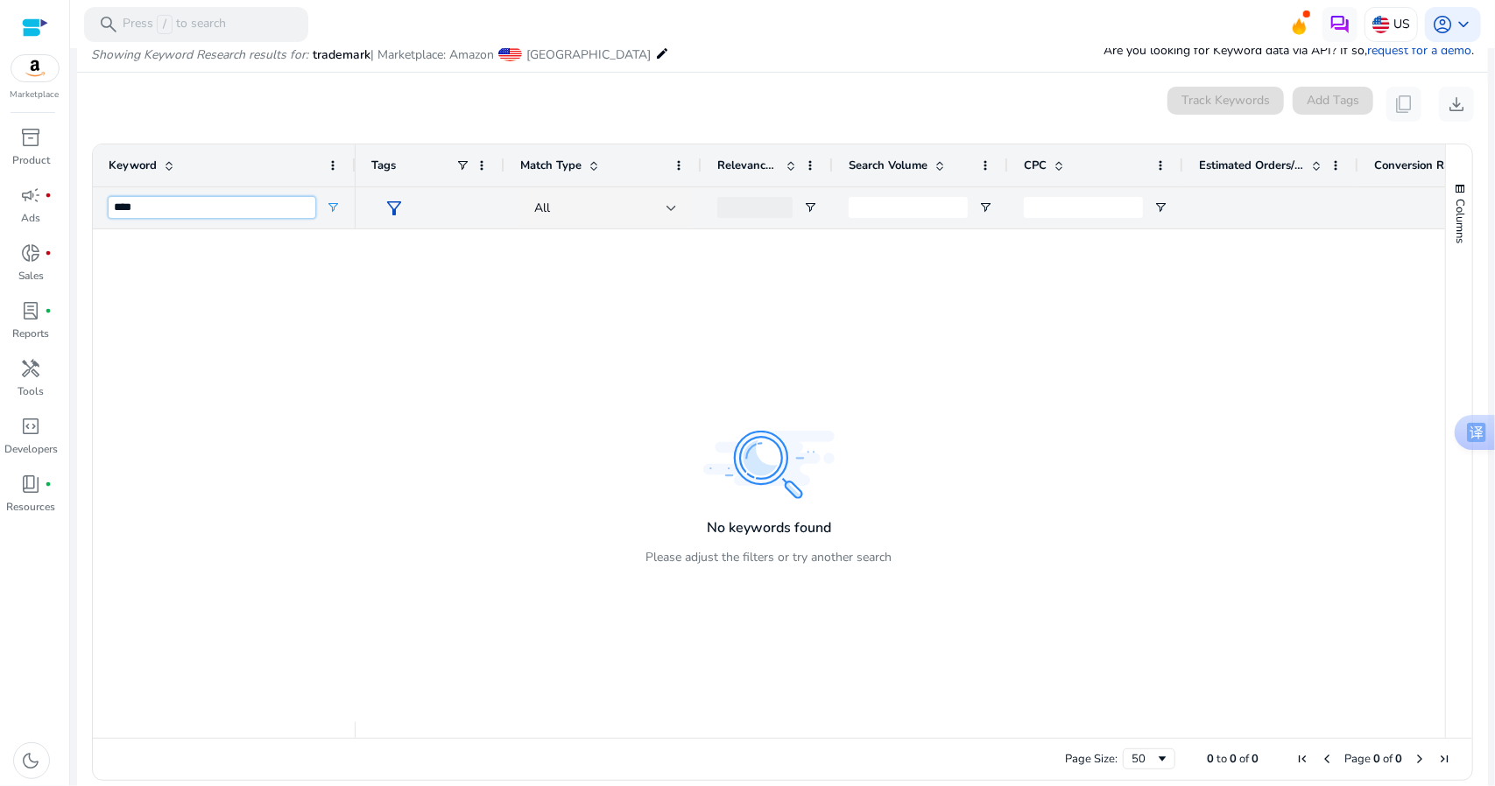
type input "****"
click at [210, 25] on p "Press / to search" at bounding box center [174, 24] width 103 height 19
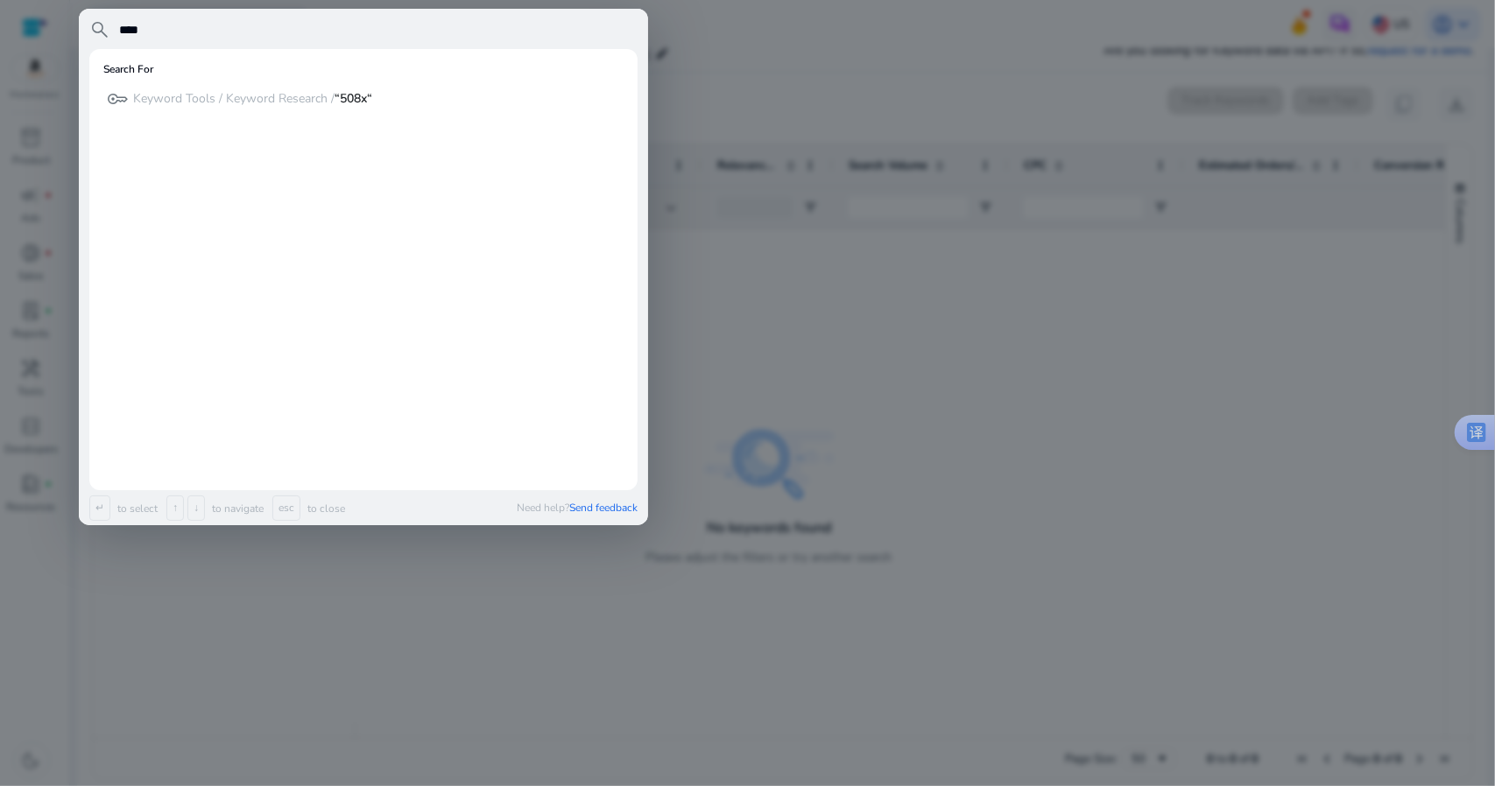
type input "****"
click at [226, 105] on p "Keyword Tools / Keyword Research / “508x“" at bounding box center [252, 99] width 239 height 18
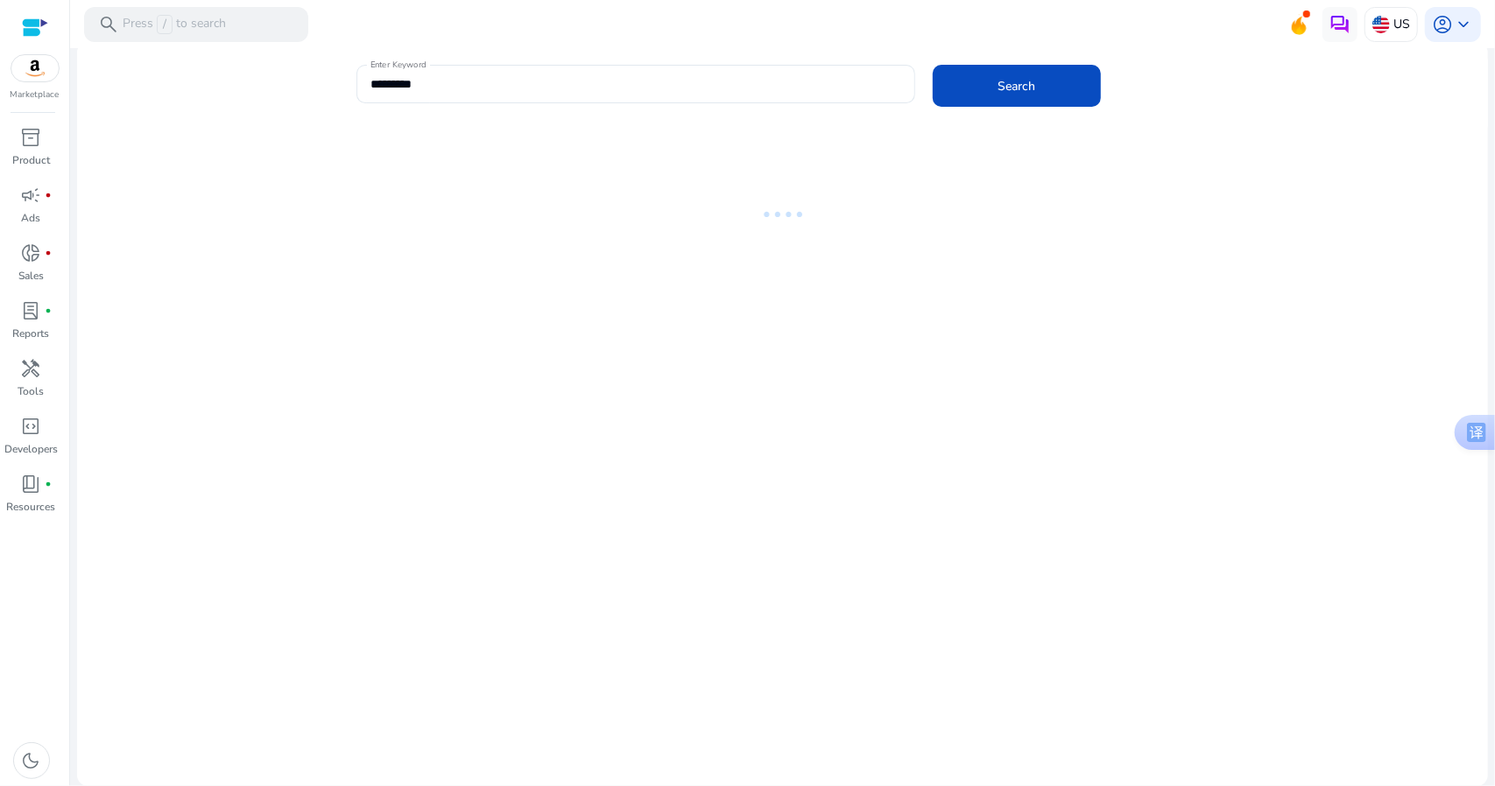
type input "****"
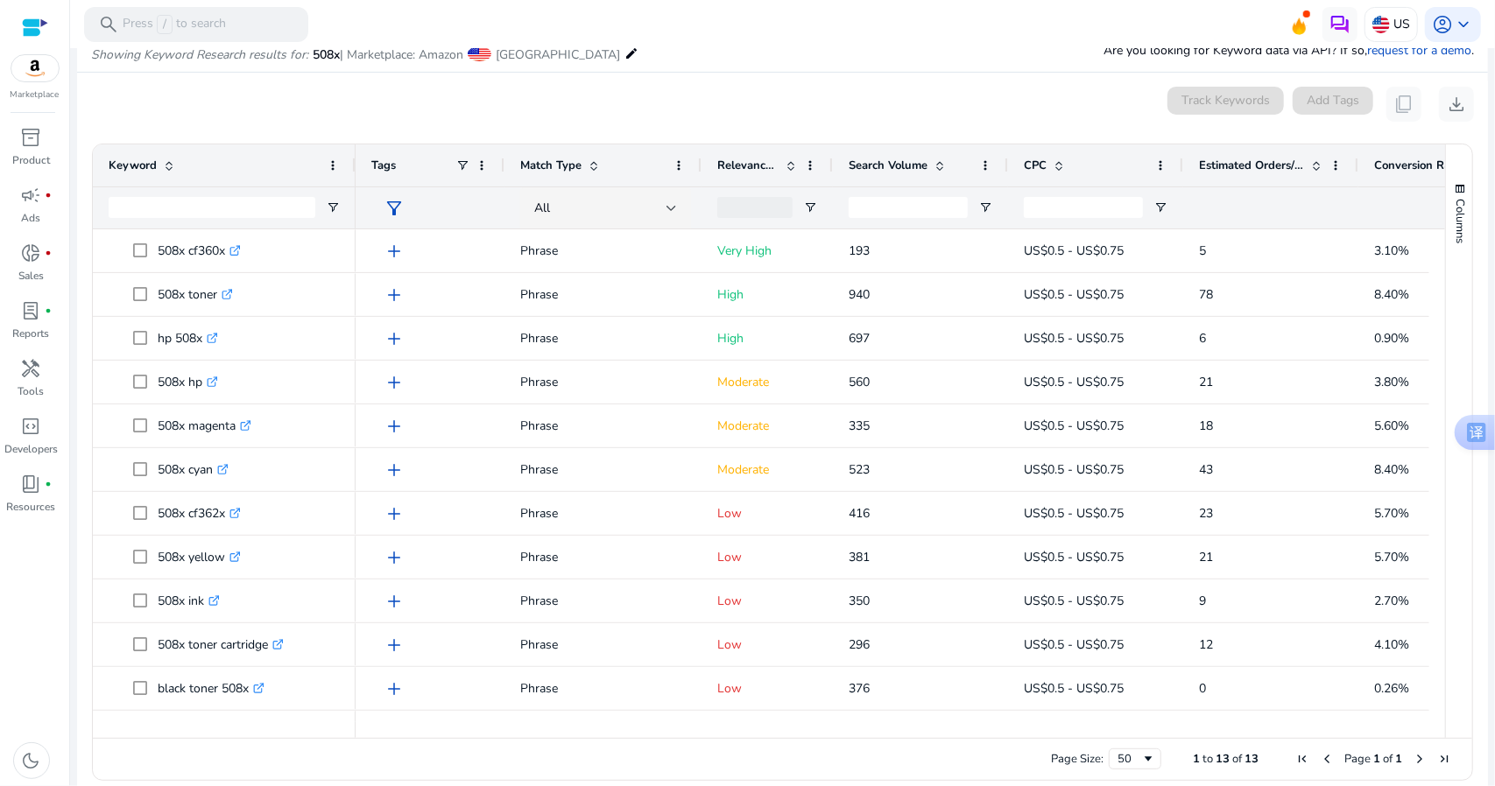
click at [739, 46] on mat-toolbar "search Press / to search US account_circle keyboard_arrow_down" at bounding box center [782, 24] width 1425 height 48
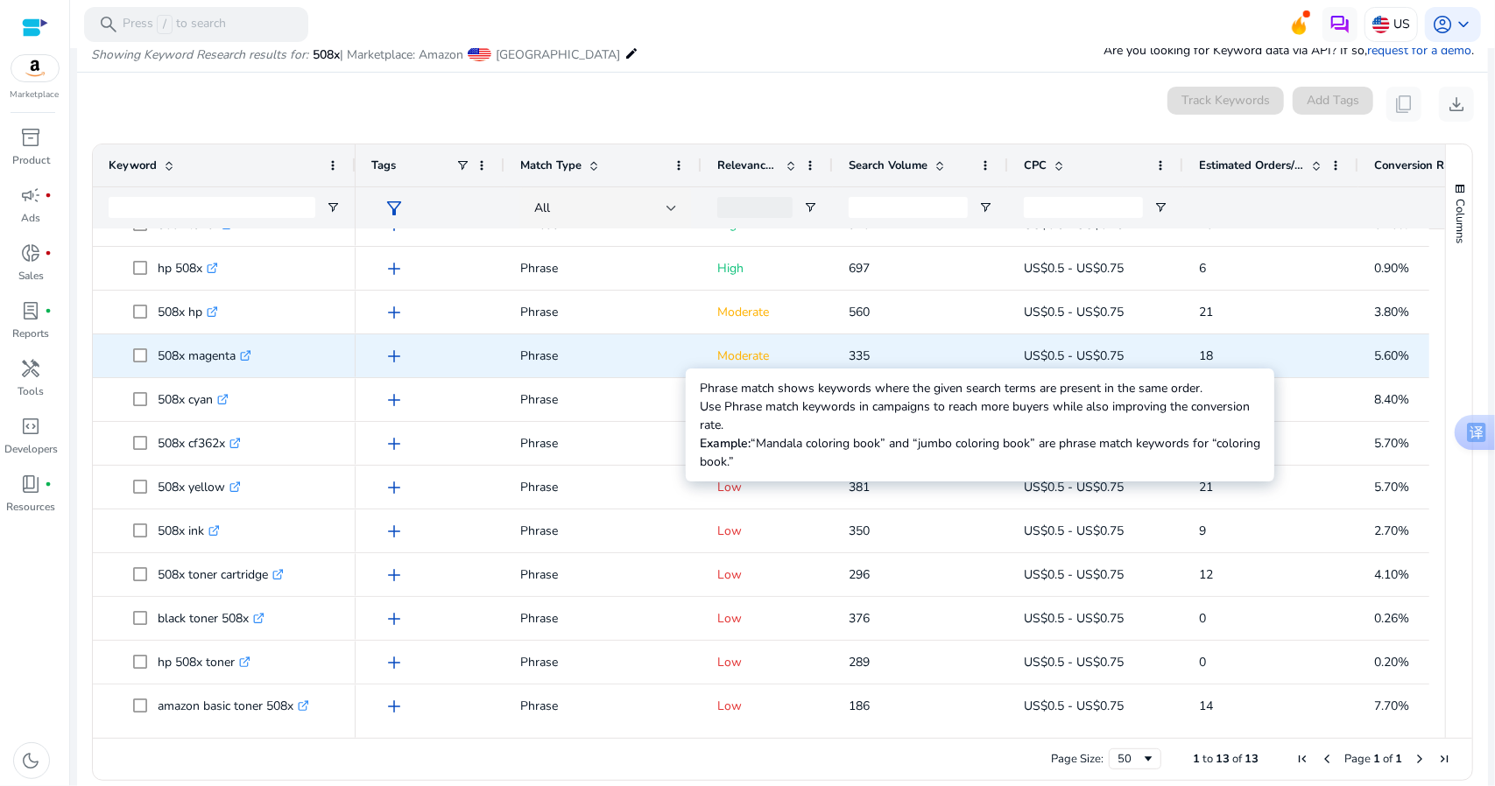
scroll to position [75, 0]
